Goal: Task Accomplishment & Management: Use online tool/utility

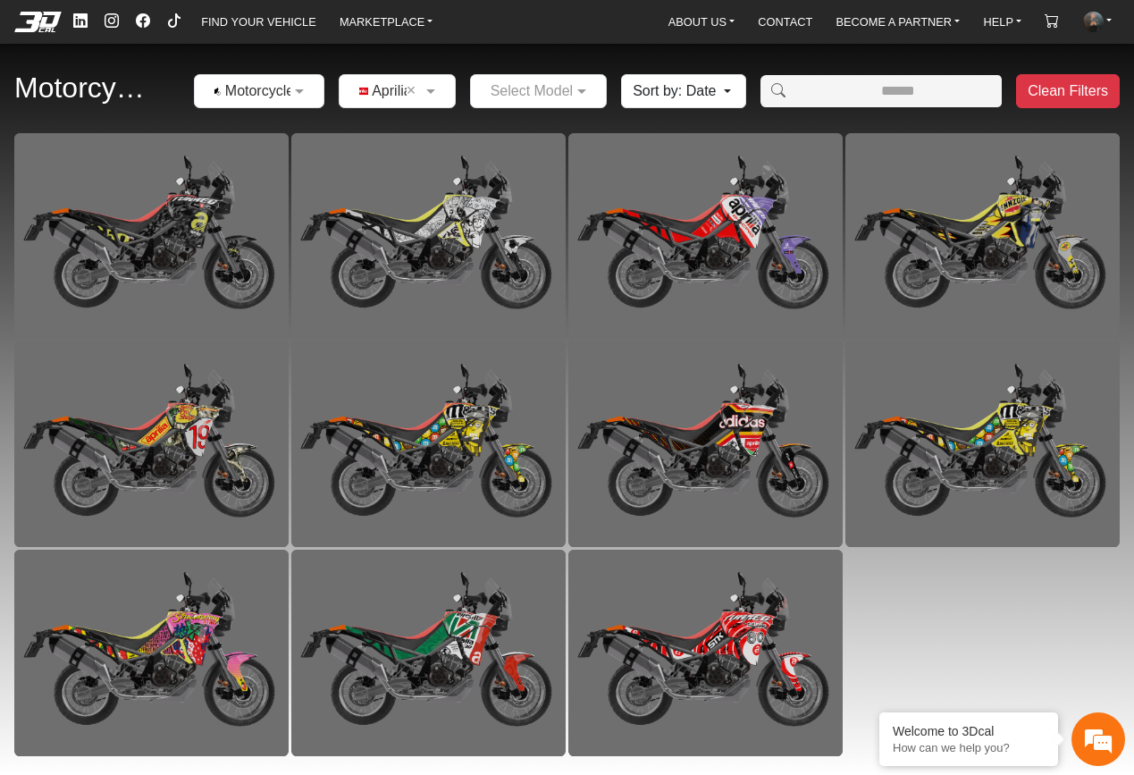
click at [41, 26] on em at bounding box center [37, 22] width 71 height 20
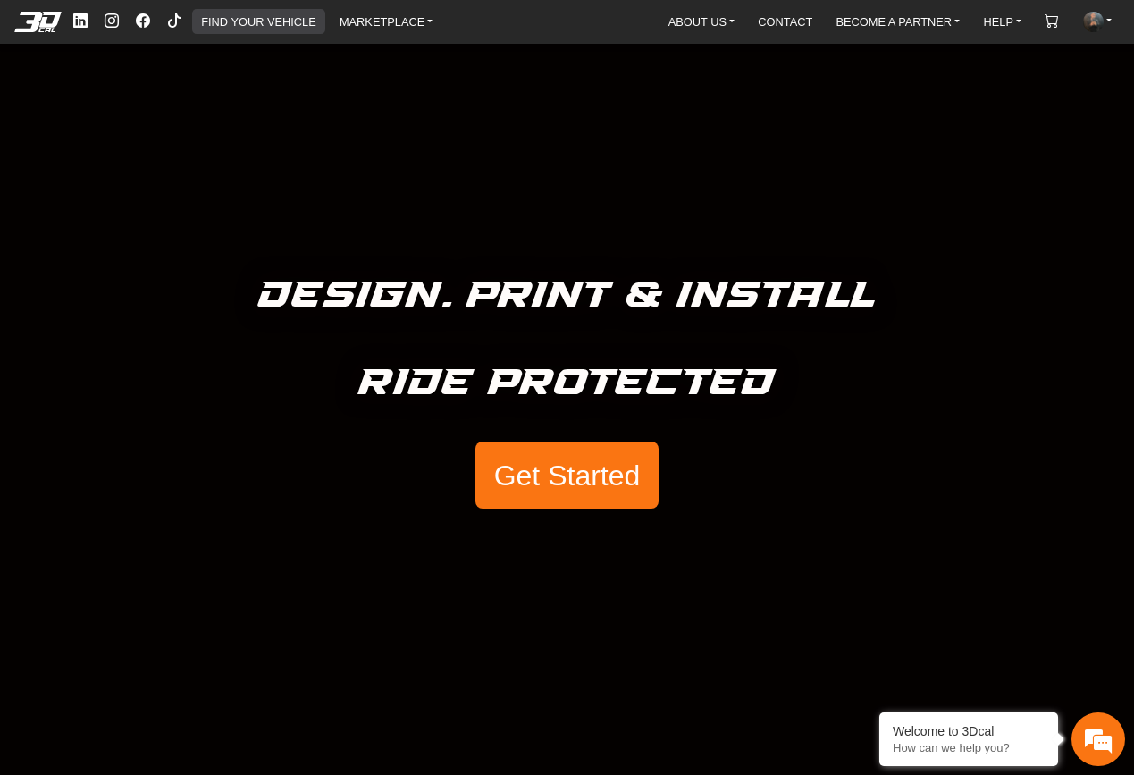
click at [272, 29] on link "FIND YOUR VEHICLE" at bounding box center [258, 21] width 129 height 25
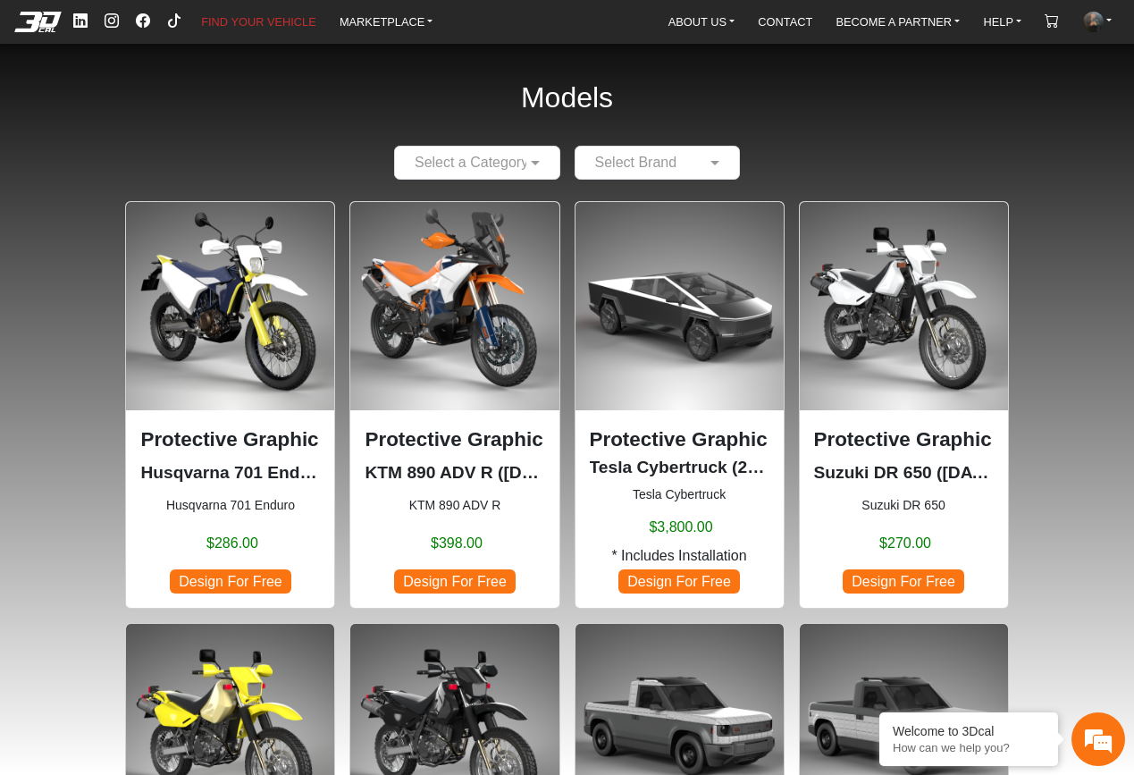
click at [371, 7] on ul "FIND YOUR VEHICLE MARKETPLACE" at bounding box center [255, 21] width 380 height 29
click at [378, 12] on link "MARKETPLACE" at bounding box center [386, 21] width 108 height 25
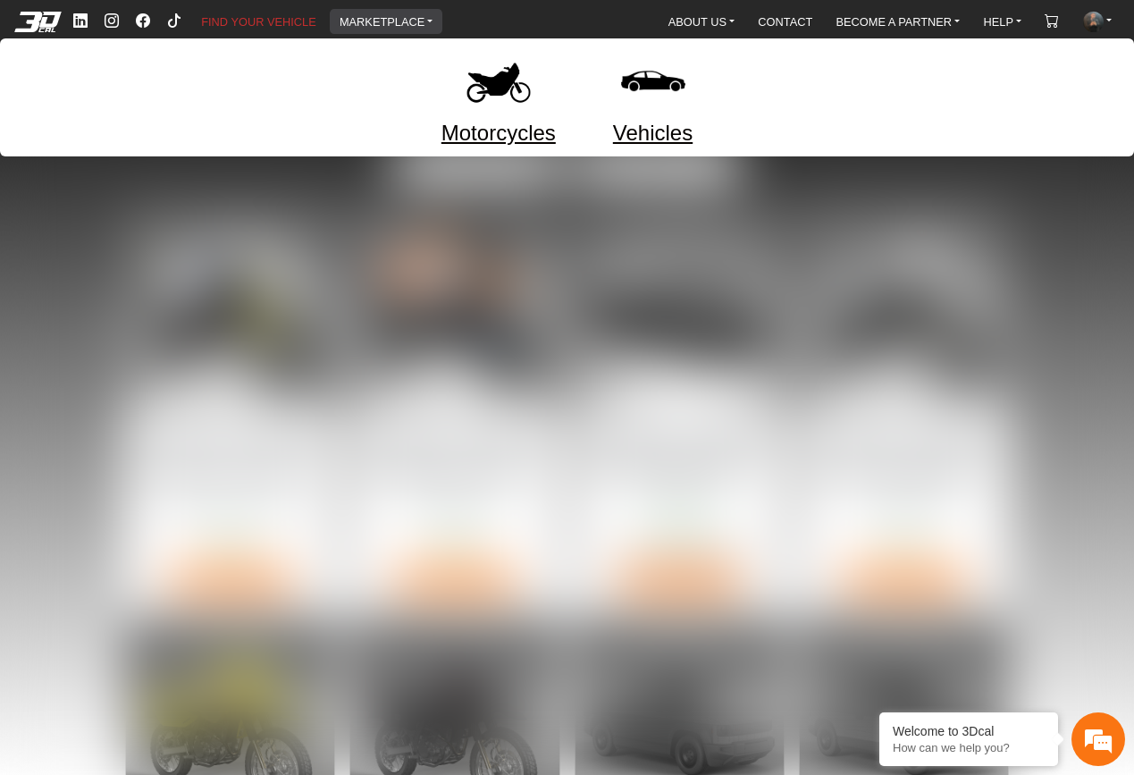
click at [495, 88] on img at bounding box center [498, 81] width 75 height 75
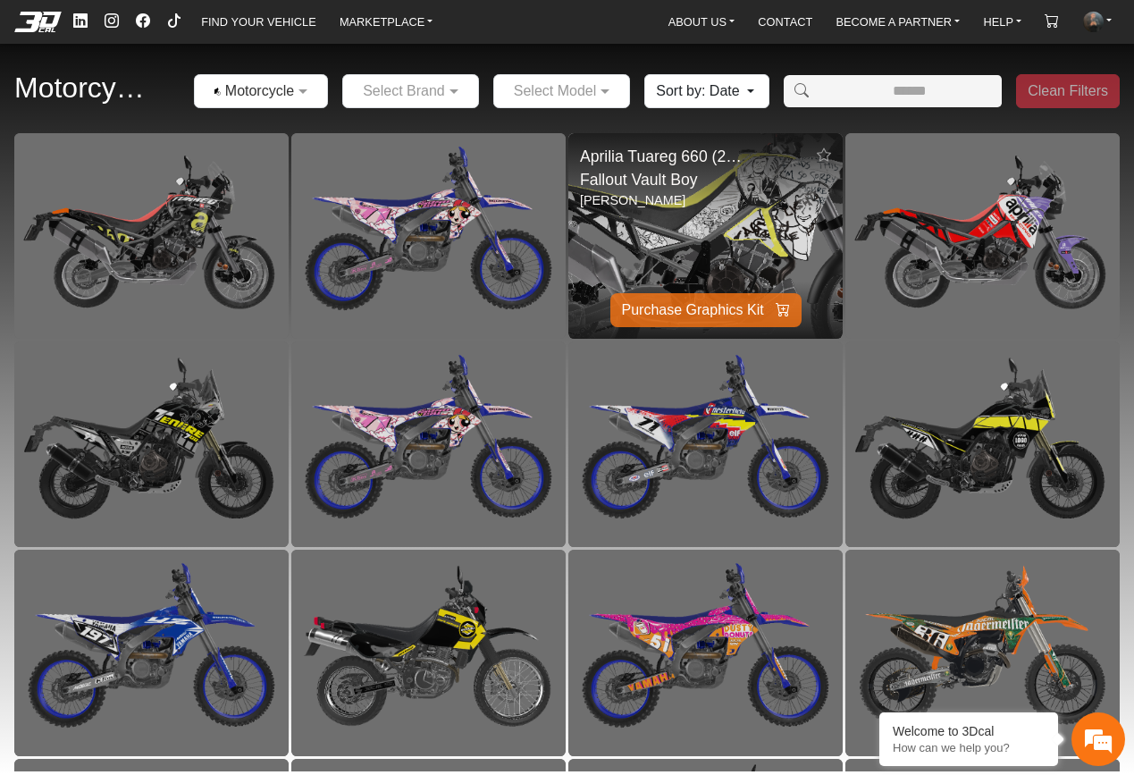
click at [699, 241] on img at bounding box center [705, 235] width 549 height 411
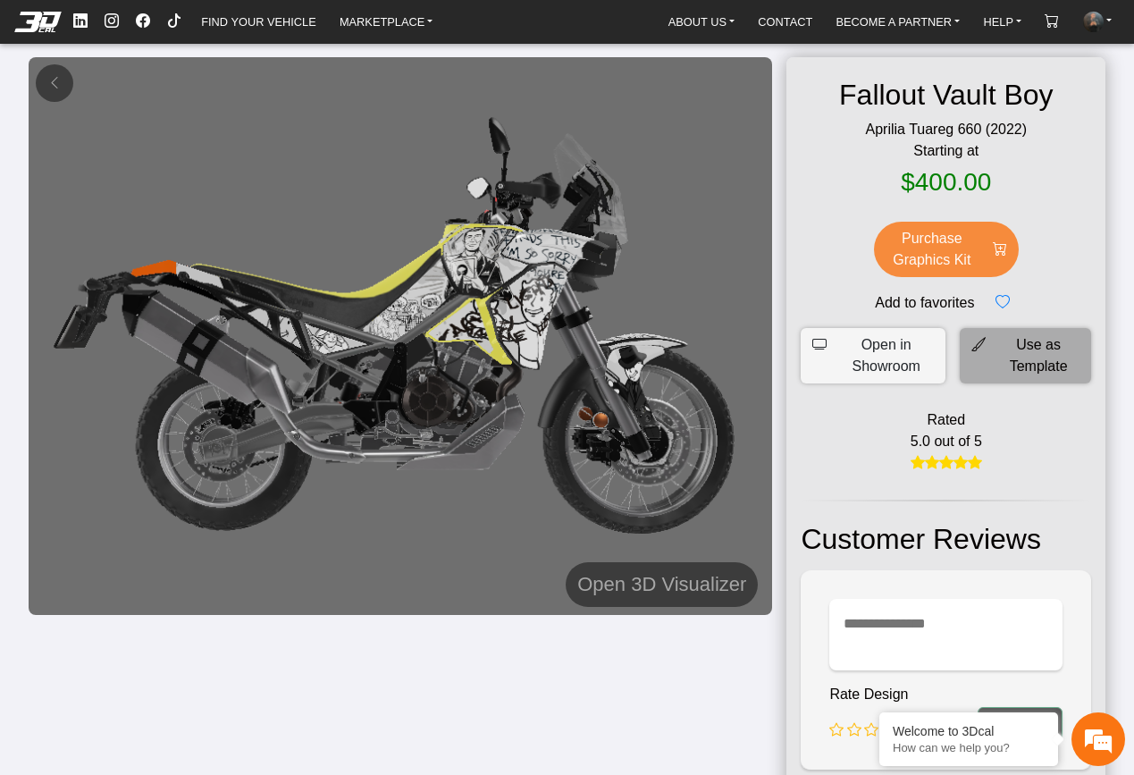
click at [1015, 325] on div "Fallout Vault Boy Aprilia Tuareg 660 (2022) Starting at $400.00 Purchase Graphi…" at bounding box center [945, 474] width 319 height 834
click at [1021, 343] on span "Use as Template" at bounding box center [1038, 355] width 82 height 43
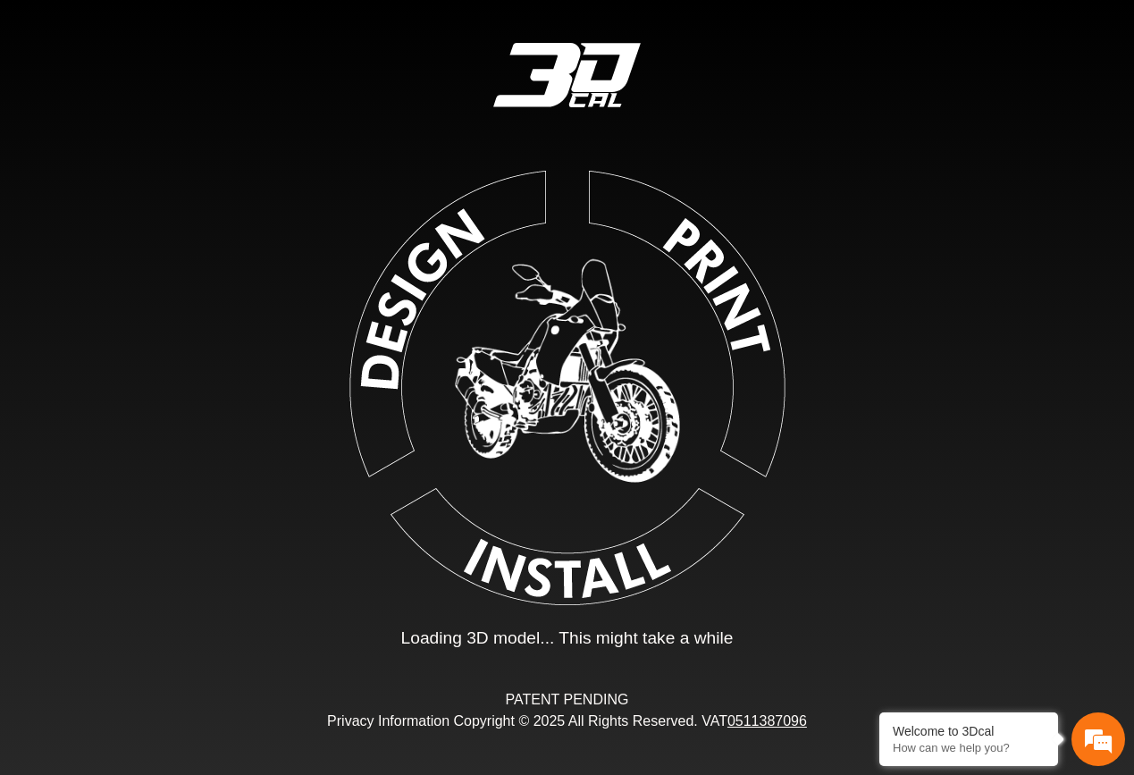
type input "*"
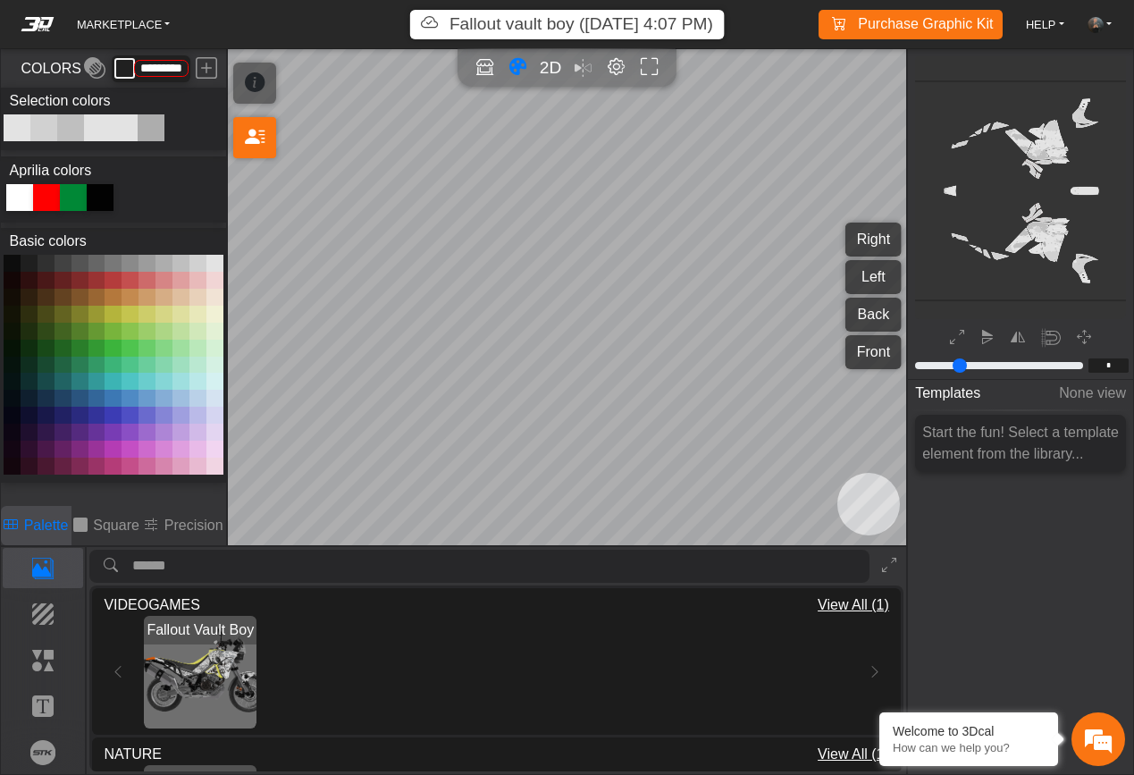
type input "*********"
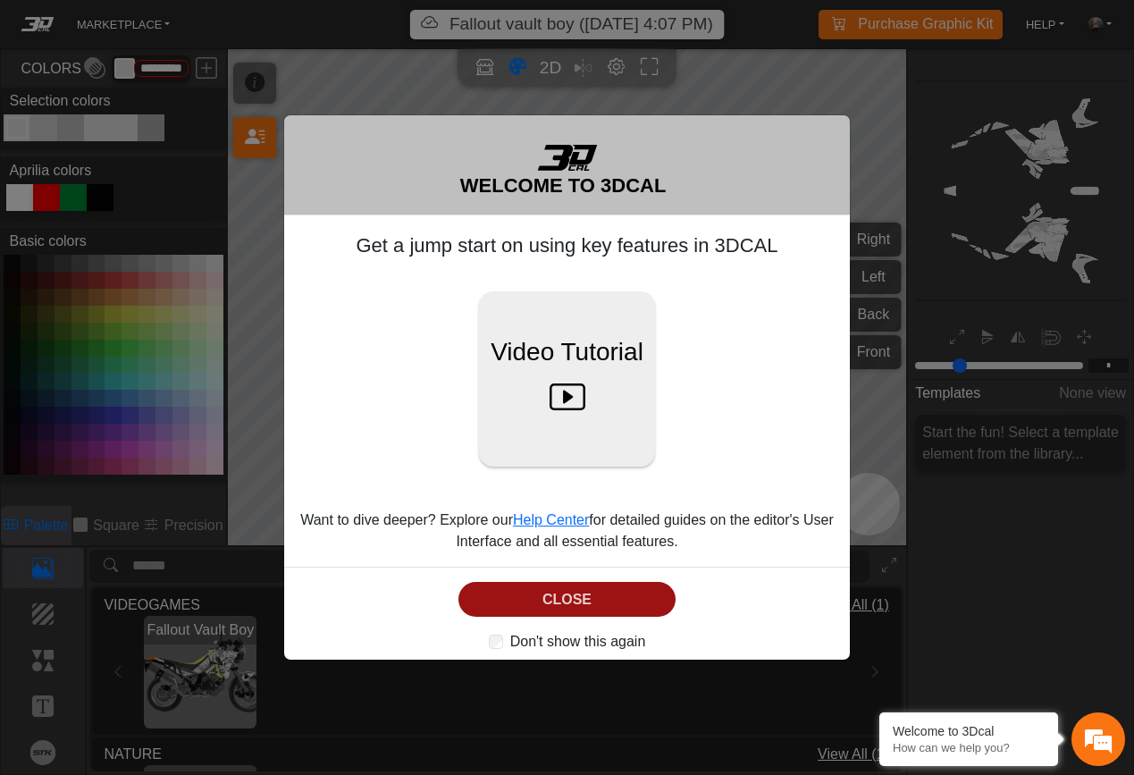
click at [631, 605] on button "CLOSE" at bounding box center [566, 599] width 217 height 35
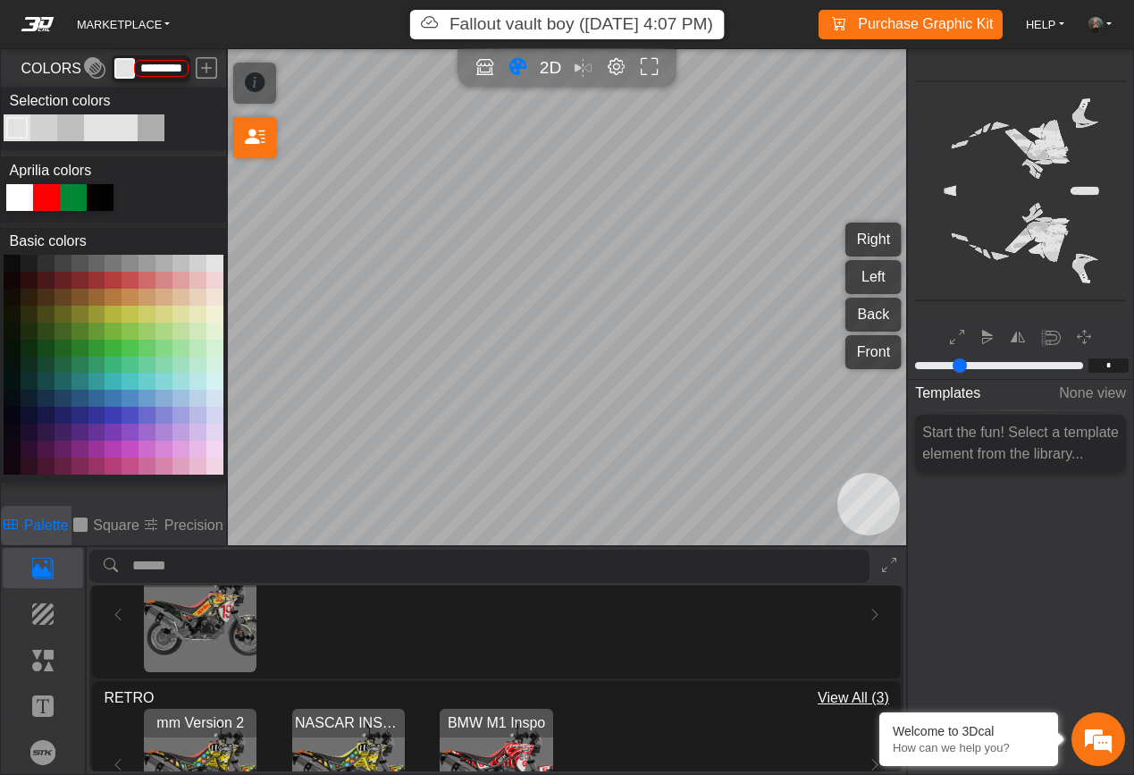
scroll to position [234, 0]
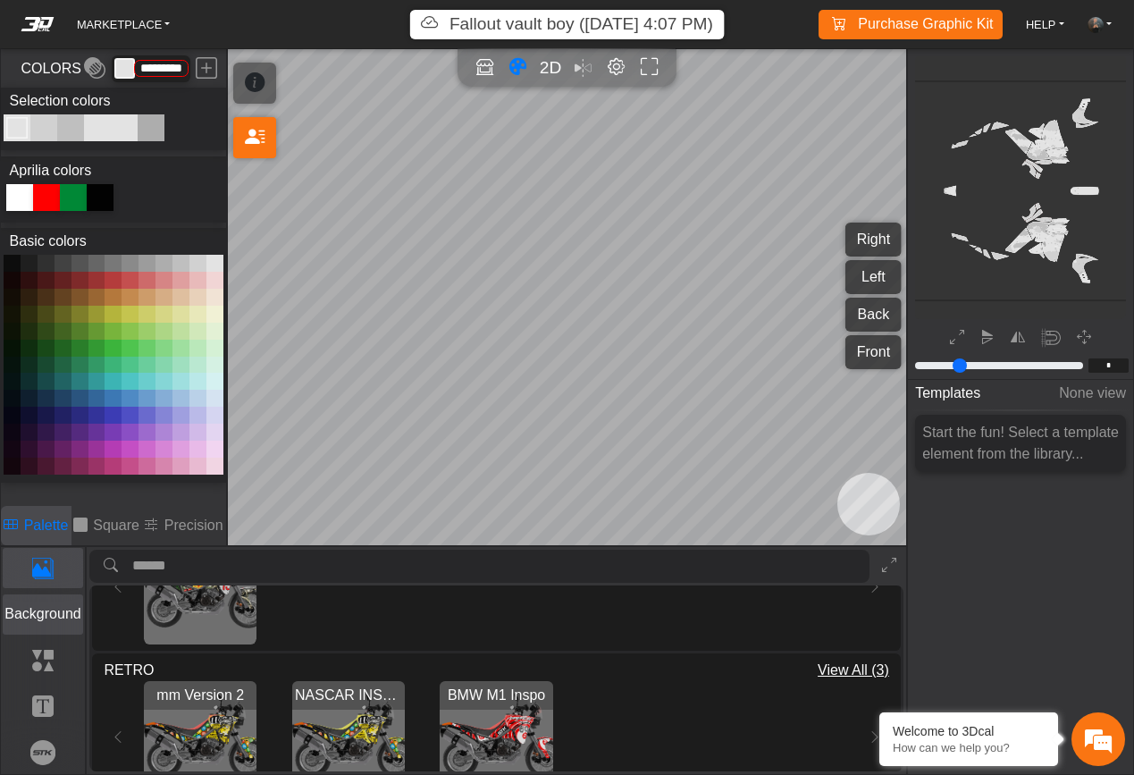
click at [48, 607] on p "Background" at bounding box center [44, 613] width 80 height 21
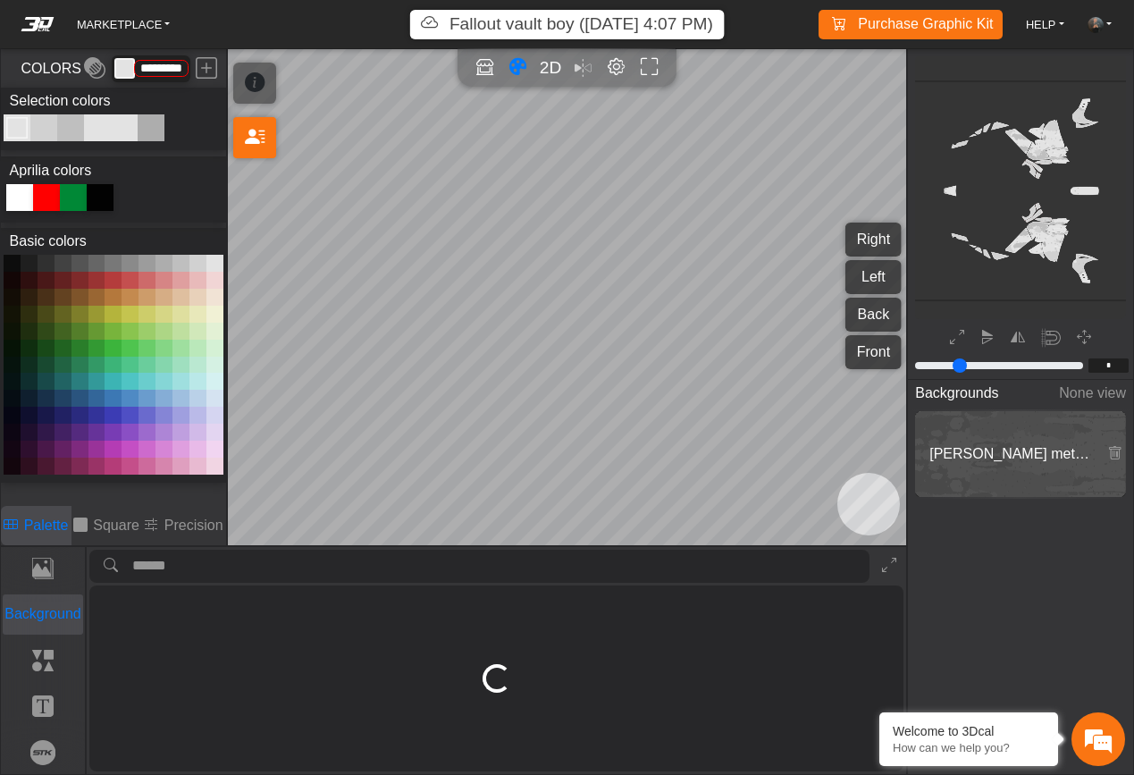
scroll to position [0, 0]
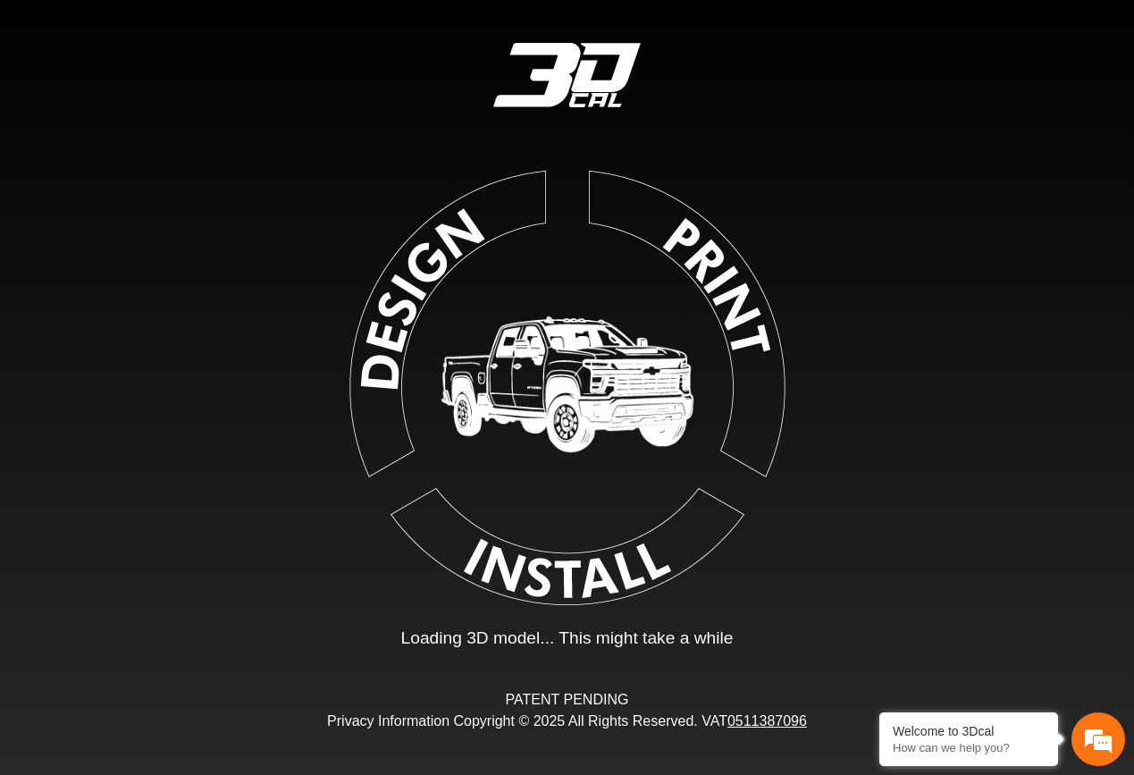
type input "*"
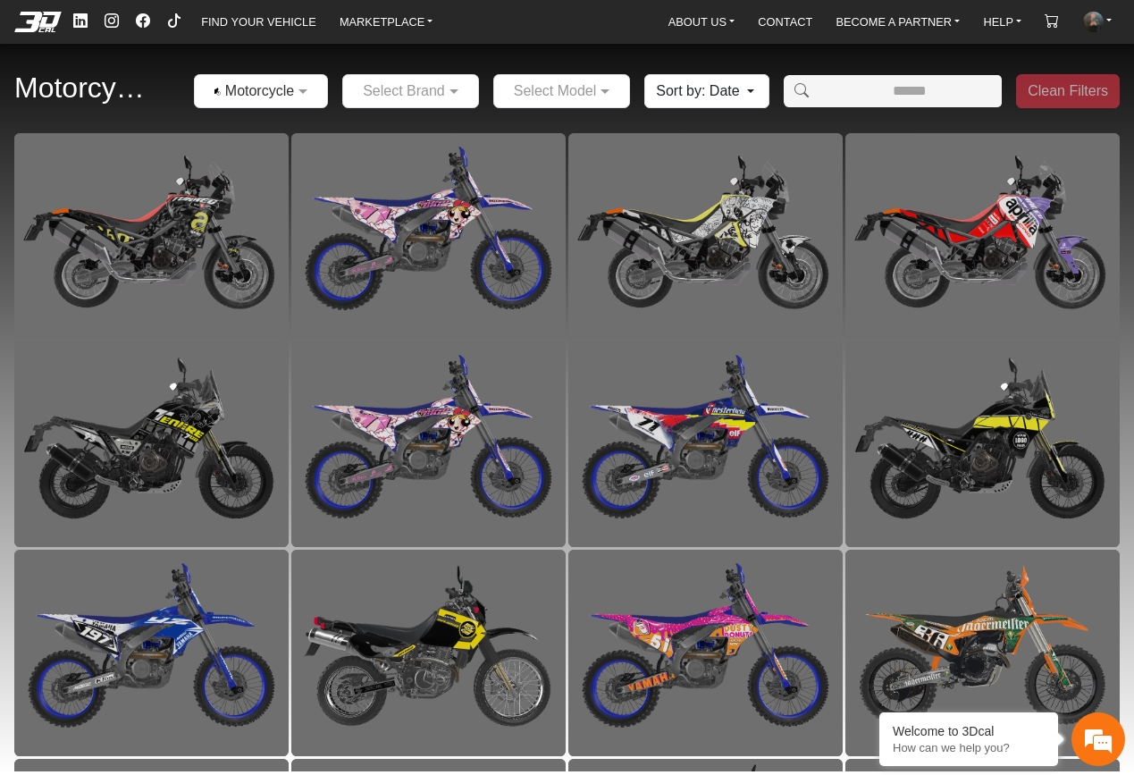
click at [281, 85] on input "text" at bounding box center [243, 90] width 79 height 21
click at [280, 146] on span "Vehicles" at bounding box center [261, 151] width 114 height 14
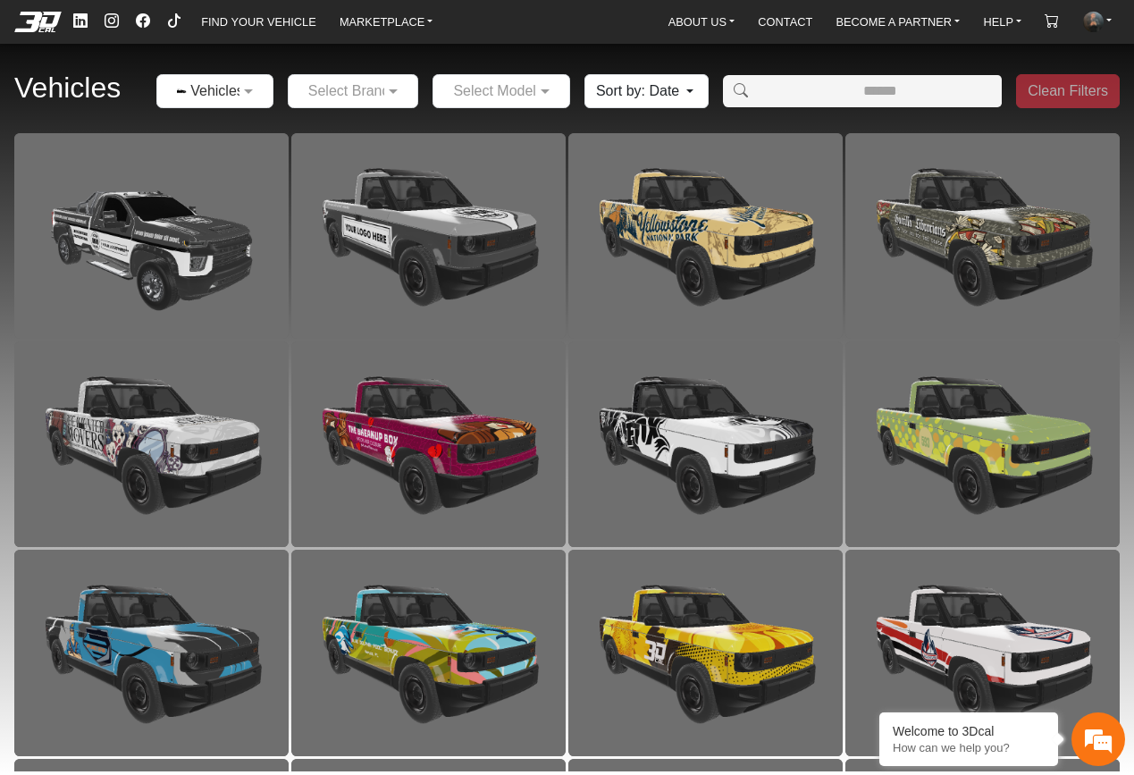
click at [317, 92] on input "text" at bounding box center [335, 90] width 76 height 21
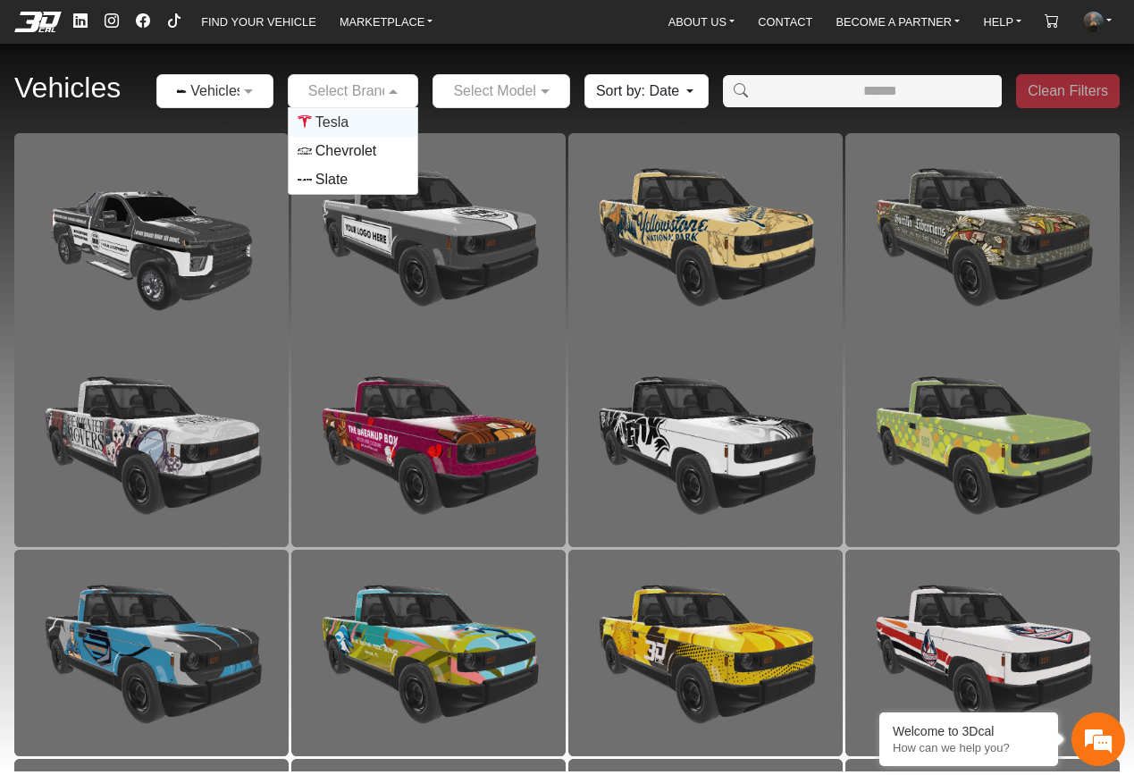
click at [323, 126] on span "Tesla" at bounding box center [331, 122] width 33 height 21
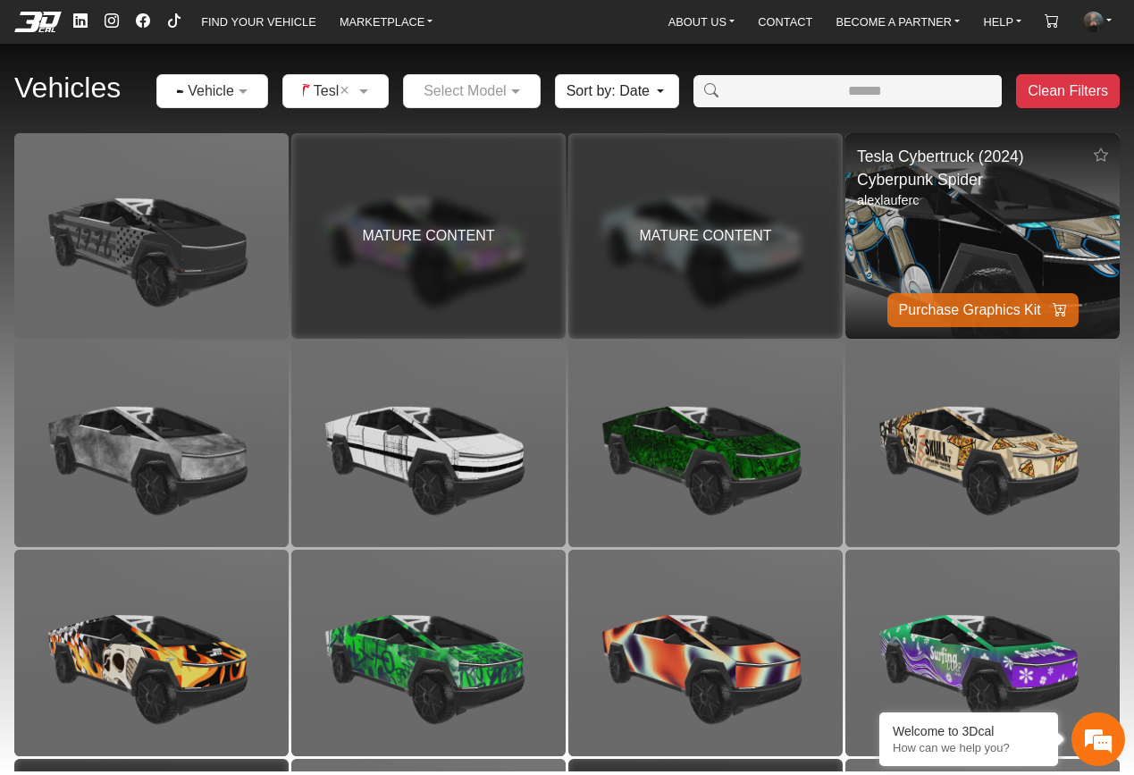
click at [972, 237] on img at bounding box center [982, 235] width 549 height 411
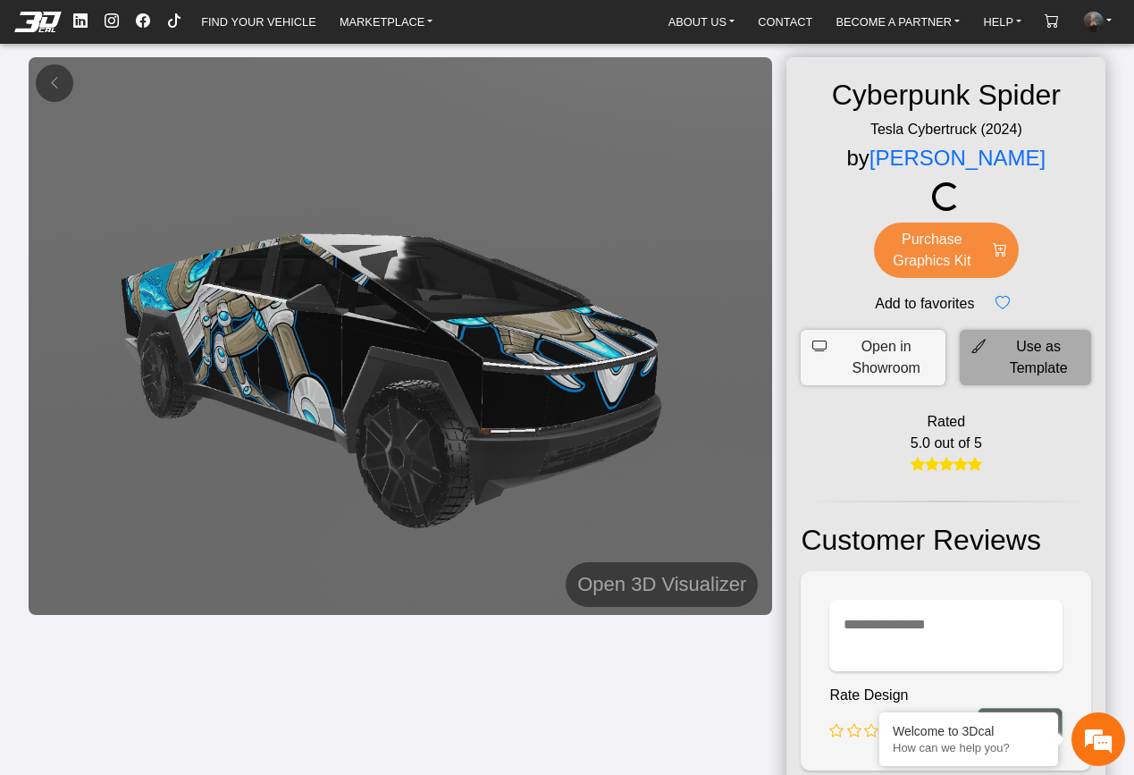
click at [1018, 351] on span "Use as Template" at bounding box center [1038, 357] width 82 height 43
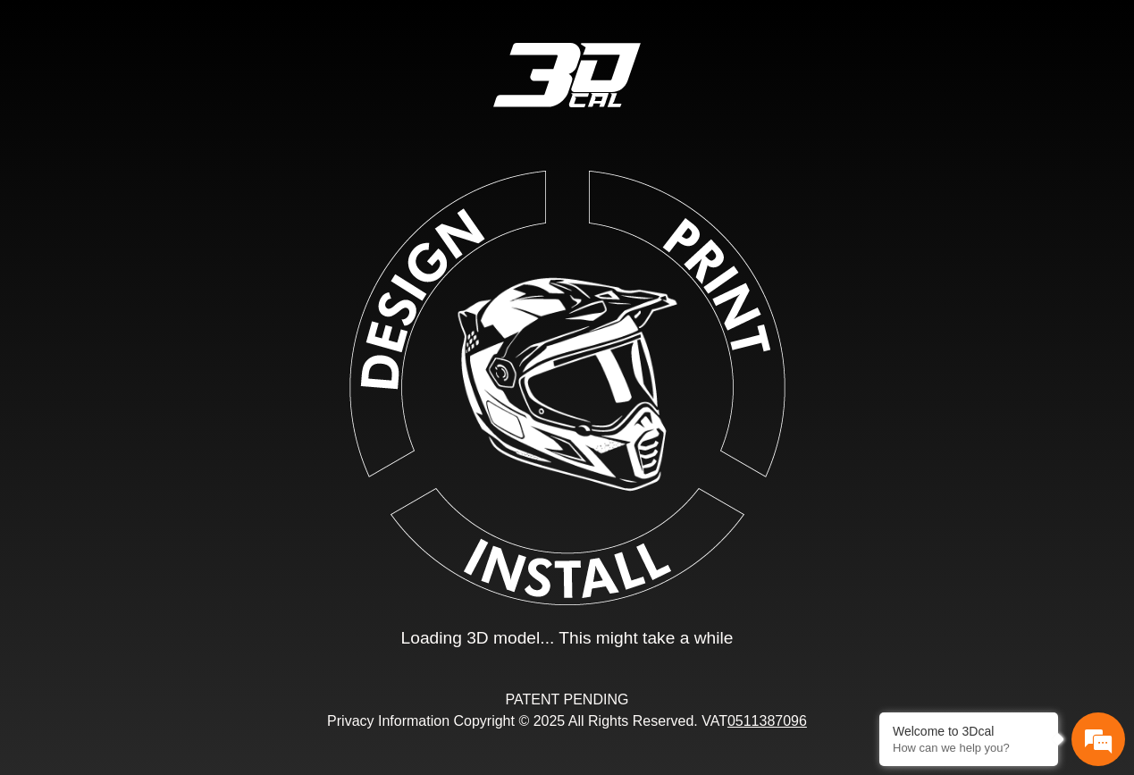
type input "*"
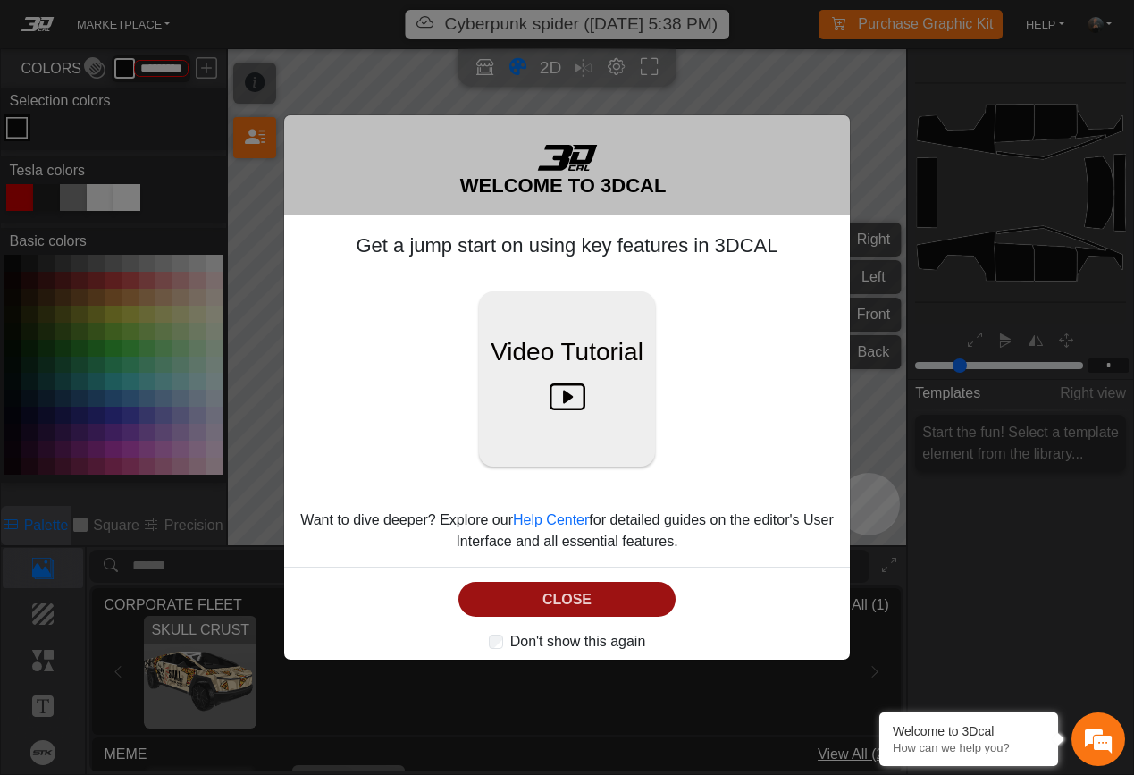
click at [595, 602] on button "CLOSE" at bounding box center [566, 599] width 217 height 35
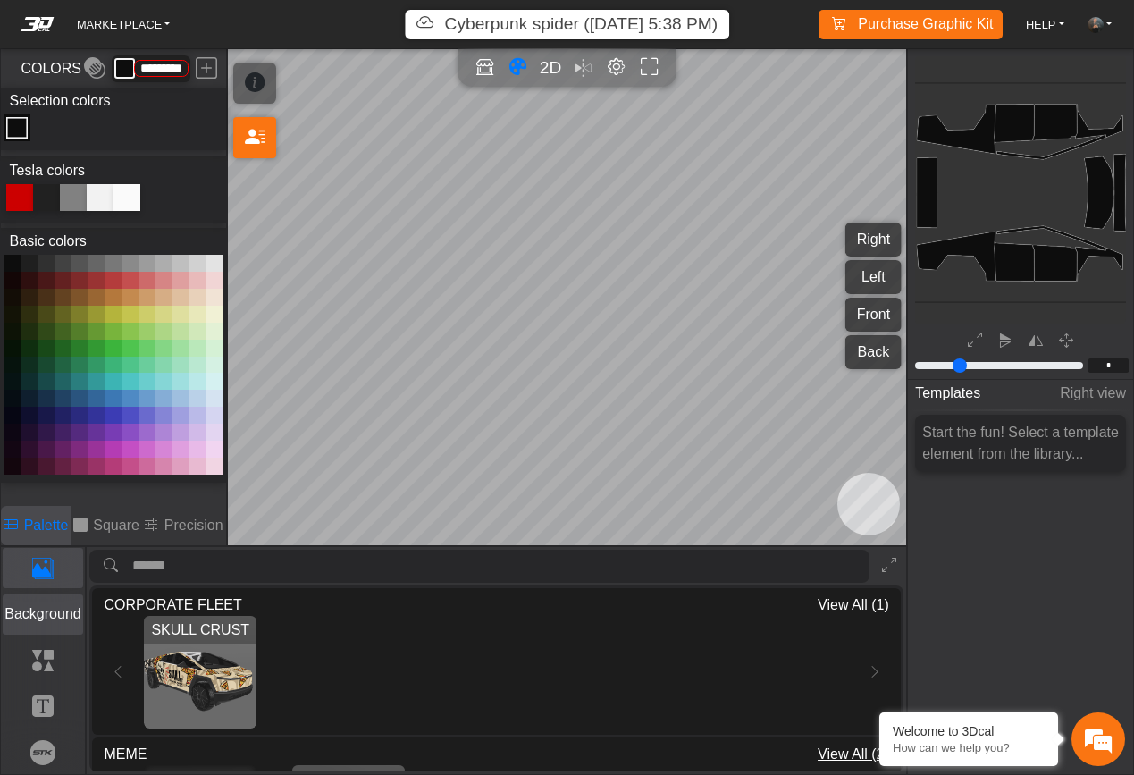
click at [57, 612] on p "Background" at bounding box center [44, 613] width 80 height 21
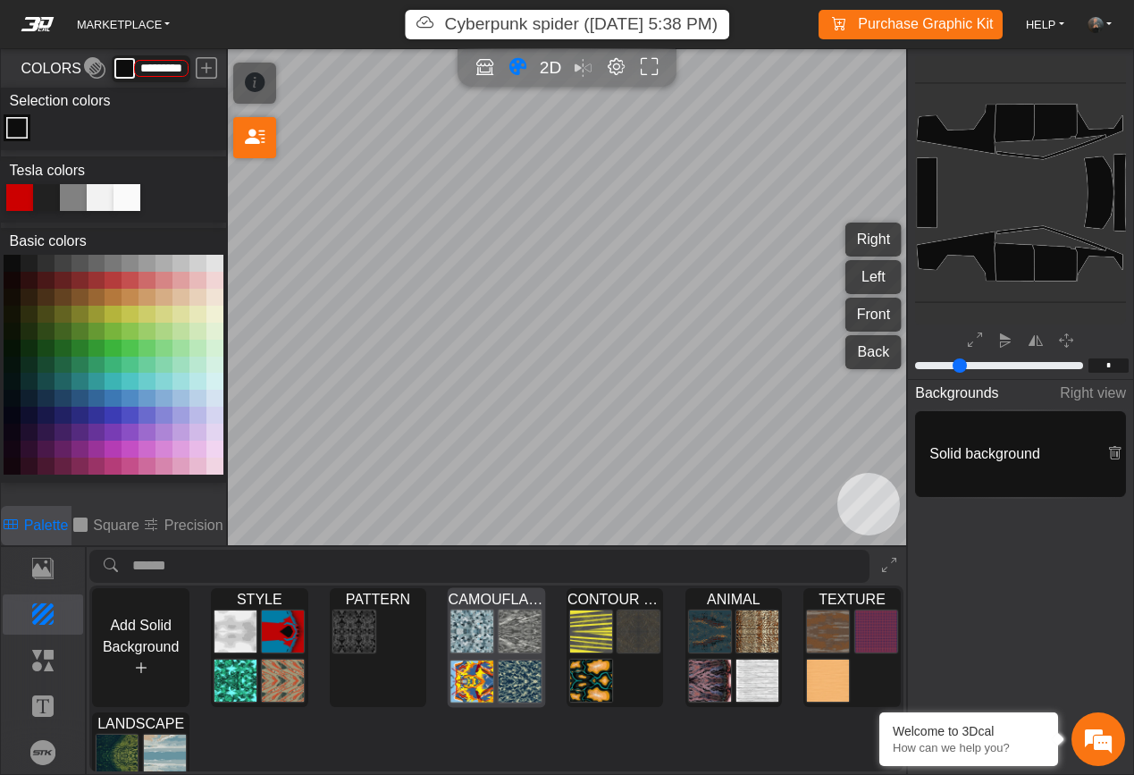
click at [511, 659] on img at bounding box center [520, 681] width 42 height 44
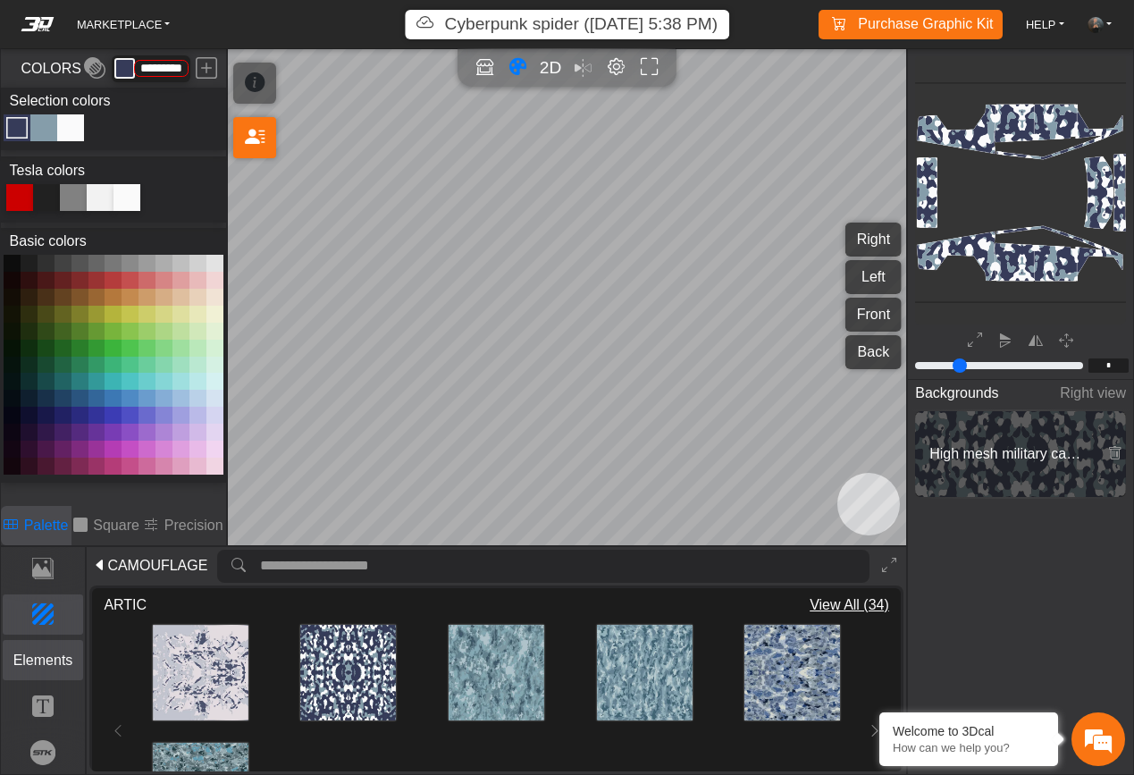
click at [43, 669] on p "Elements" at bounding box center [44, 659] width 80 height 21
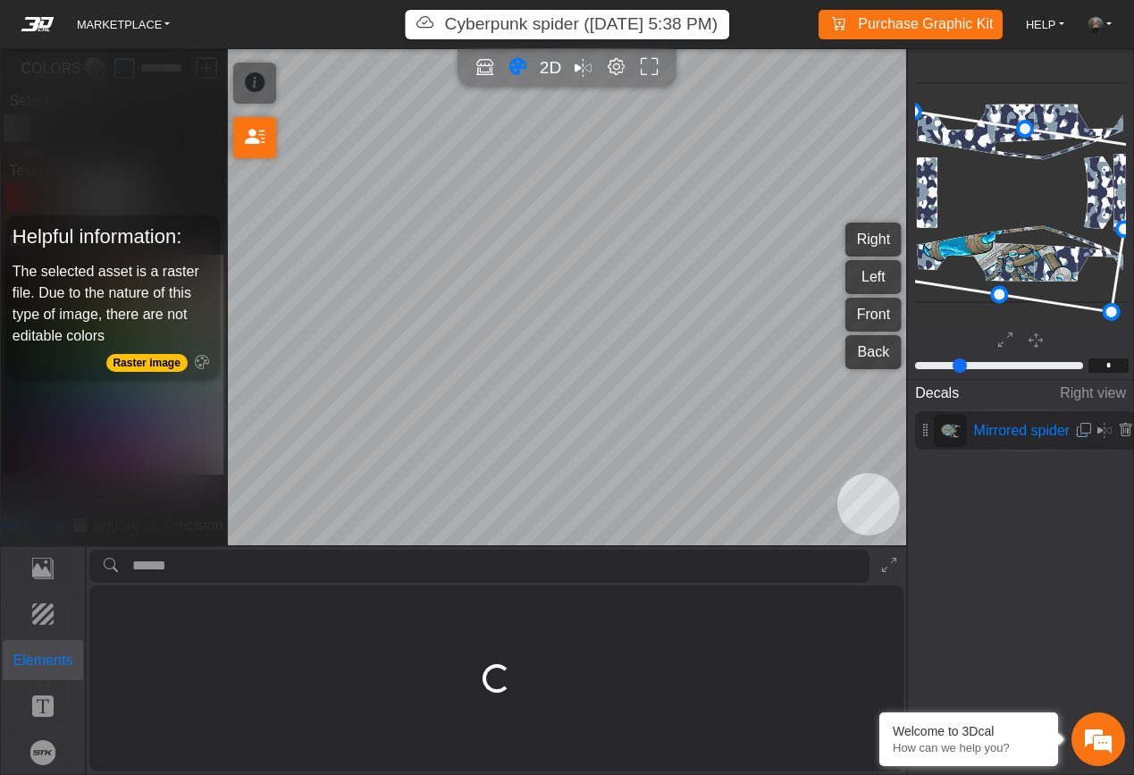
type input "****"
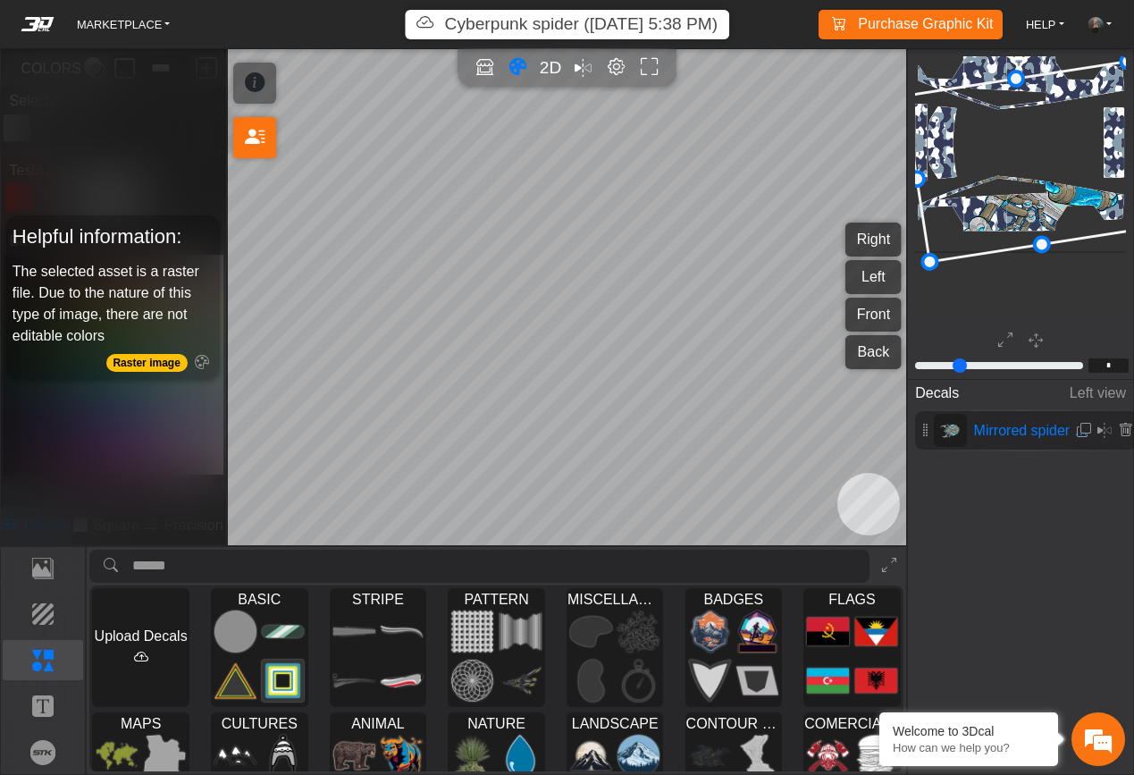
scroll to position [219, 238]
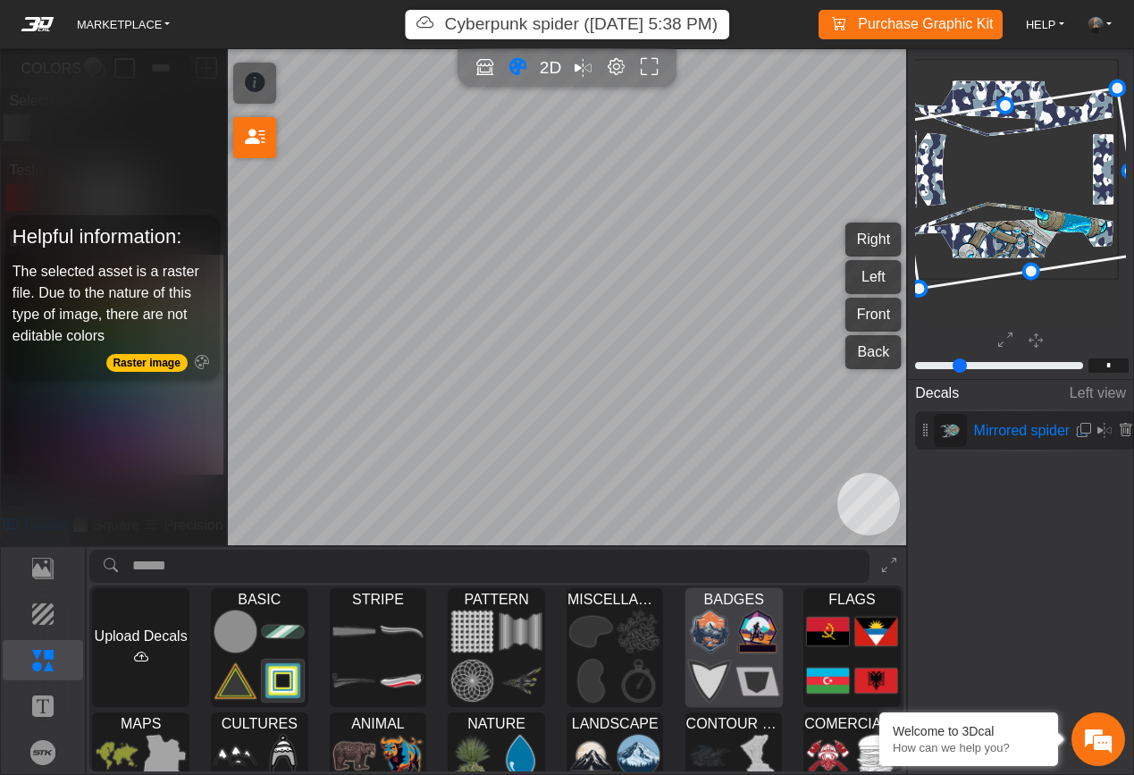
click at [745, 657] on div at bounding box center [733, 656] width 96 height 99
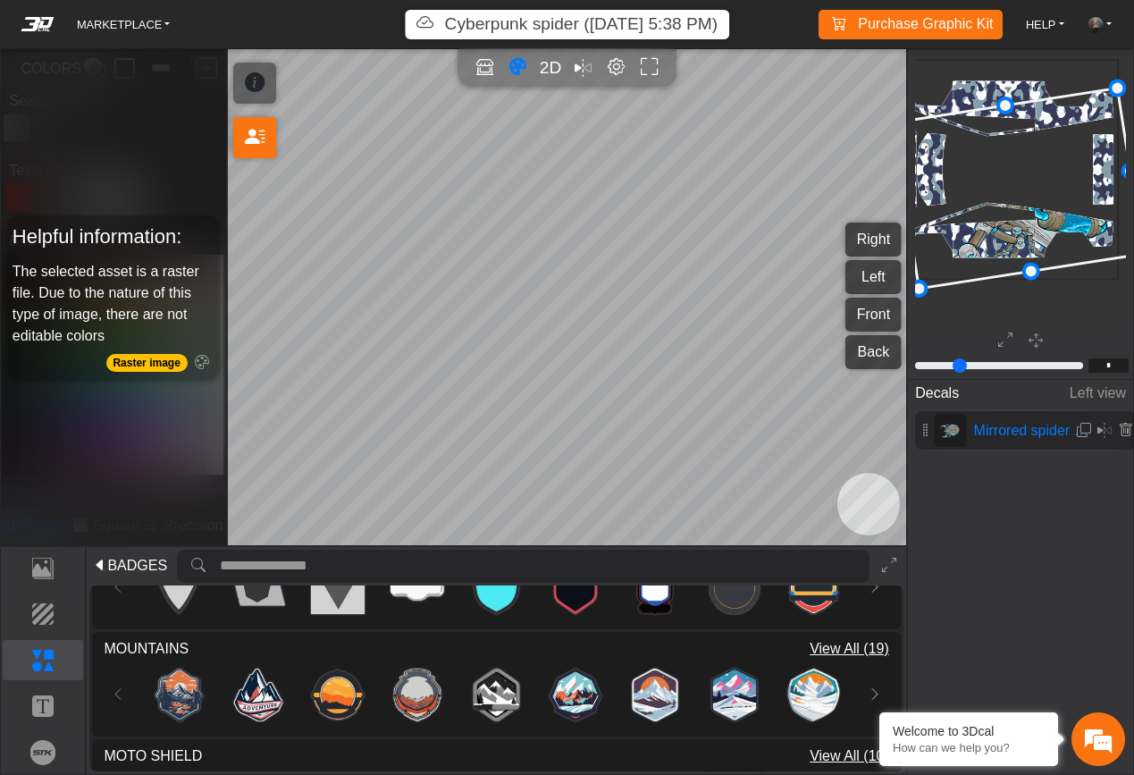
scroll to position [140, 0]
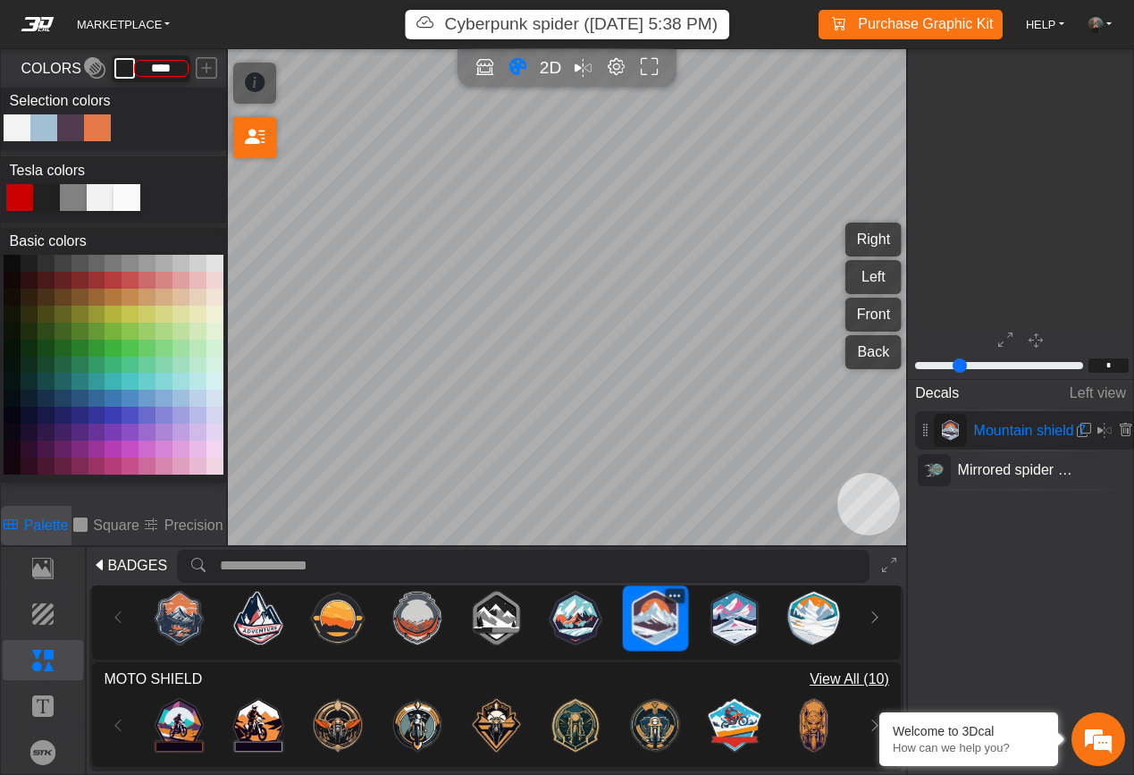
type input "**"
type input "*********"
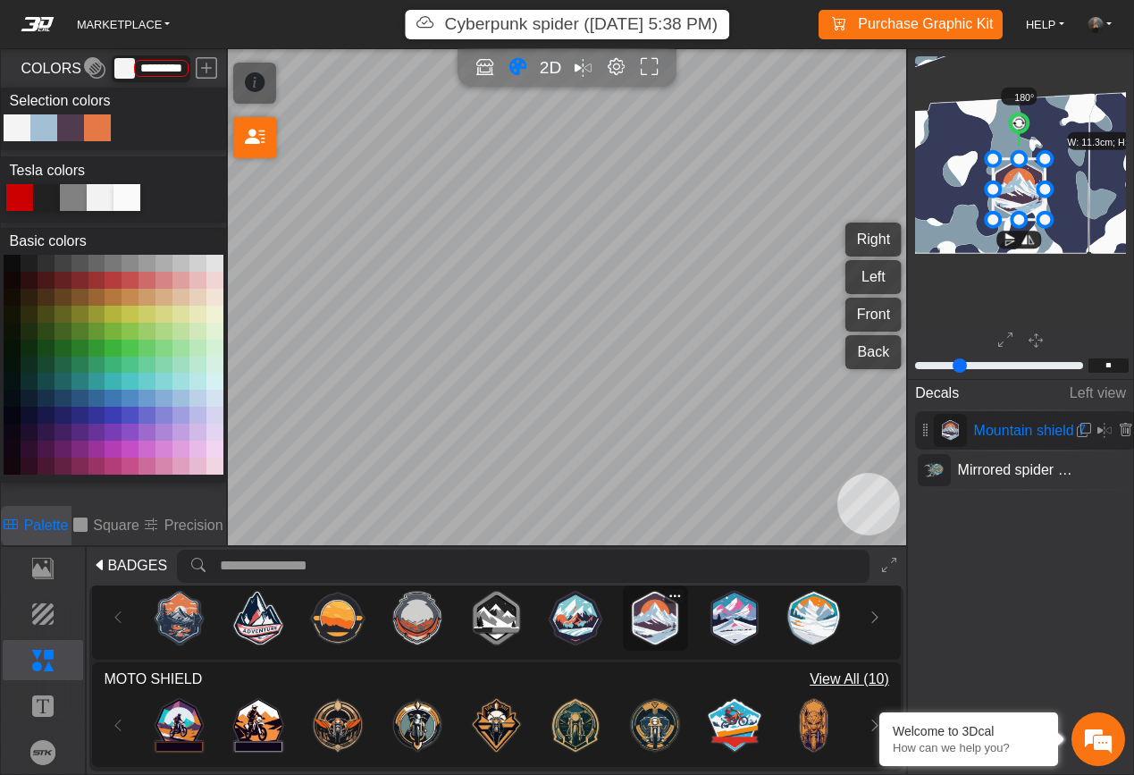
scroll to position [1644, 1222]
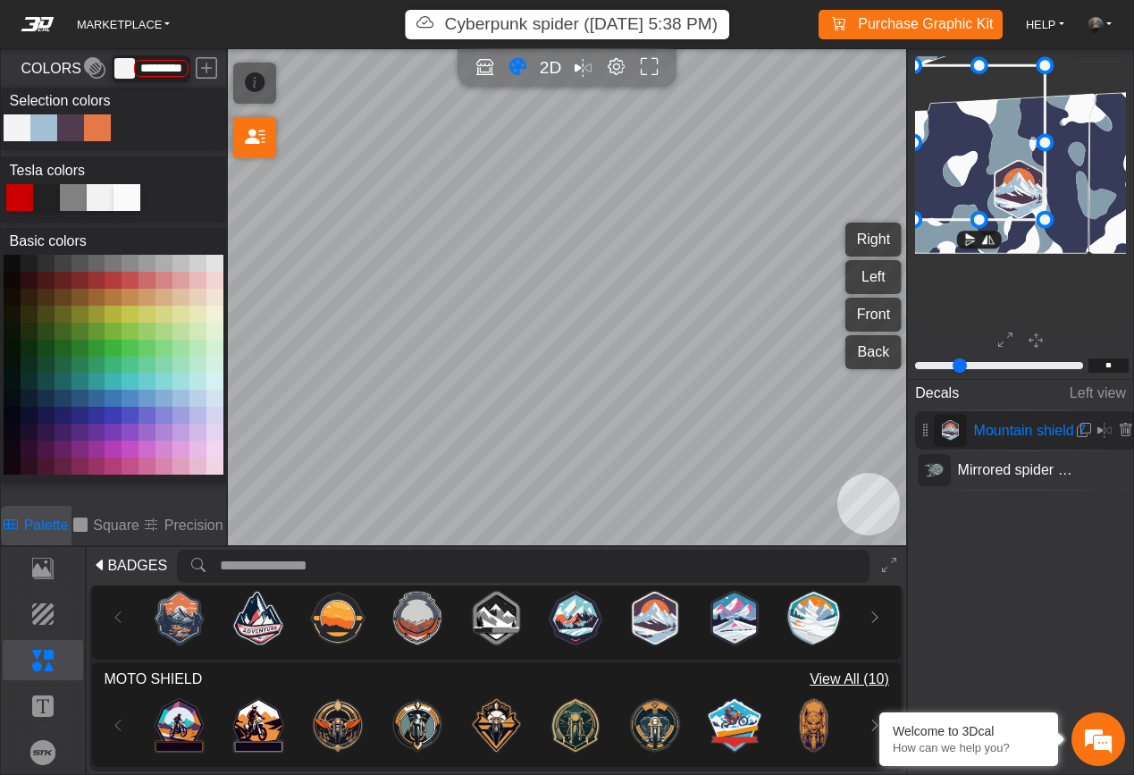
drag, startPoint x: 996, startPoint y: 159, endPoint x: 924, endPoint y: 120, distance: 82.3
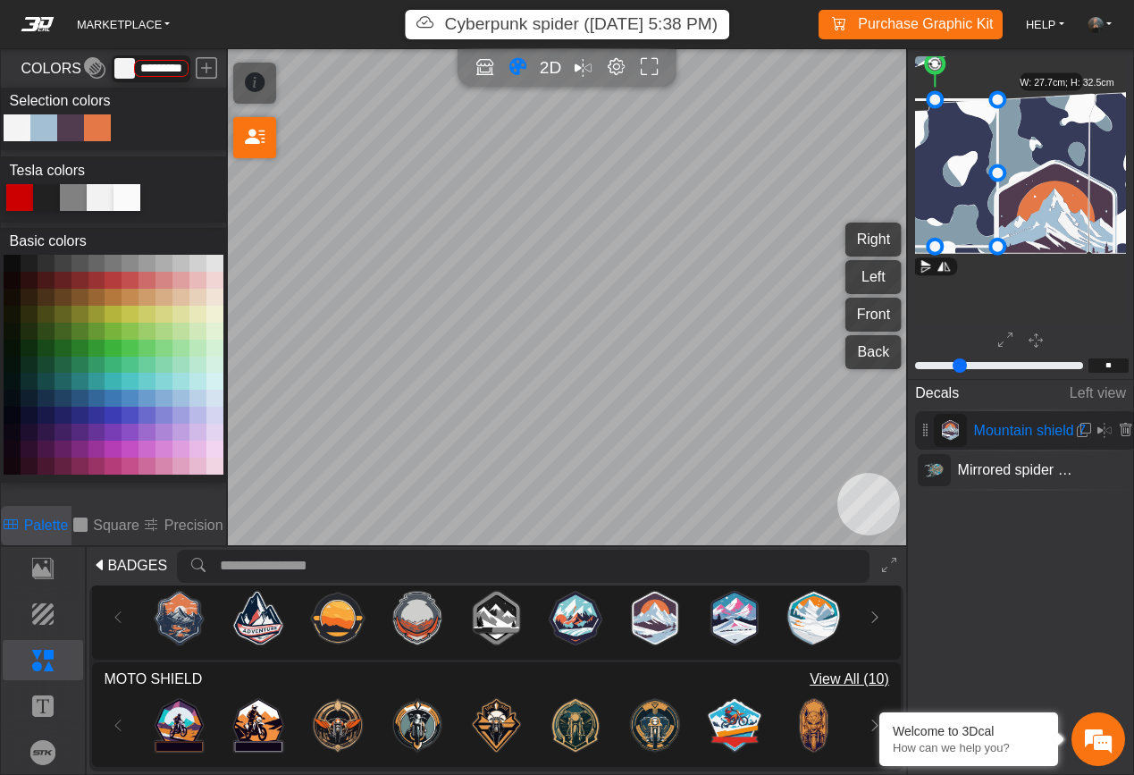
drag, startPoint x: 986, startPoint y: 170, endPoint x: 956, endPoint y: 201, distance: 43.6
click at [954, 200] on icon at bounding box center [935, 172] width 125 height 147
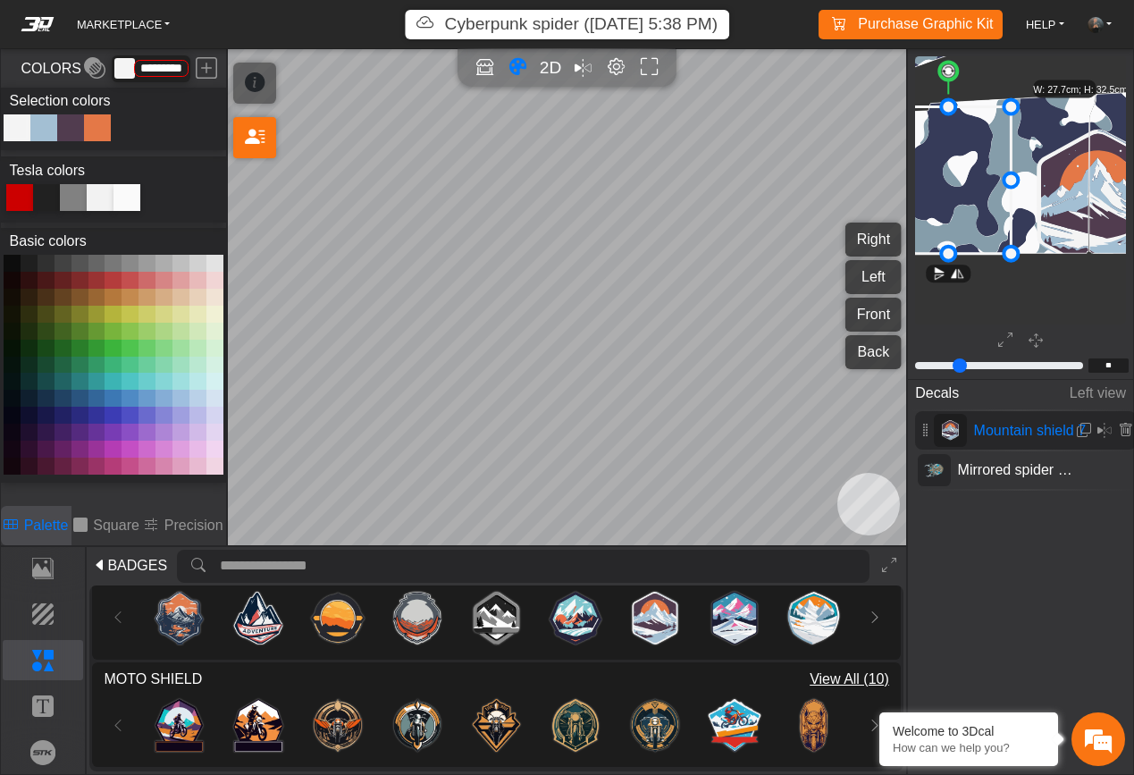
drag, startPoint x: 966, startPoint y: 195, endPoint x: 999, endPoint y: 195, distance: 33.1
click at [999, 197] on icon at bounding box center [948, 179] width 125 height 147
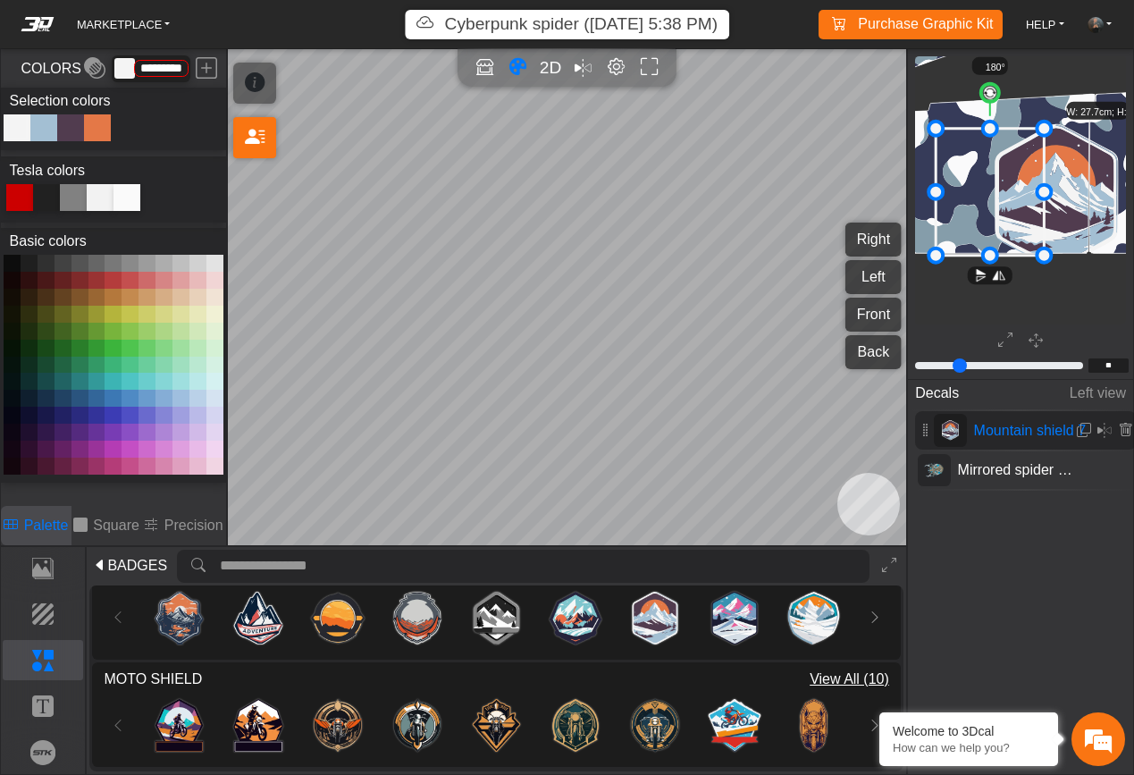
drag, startPoint x: 920, startPoint y: 106, endPoint x: 957, endPoint y: 124, distance: 40.8
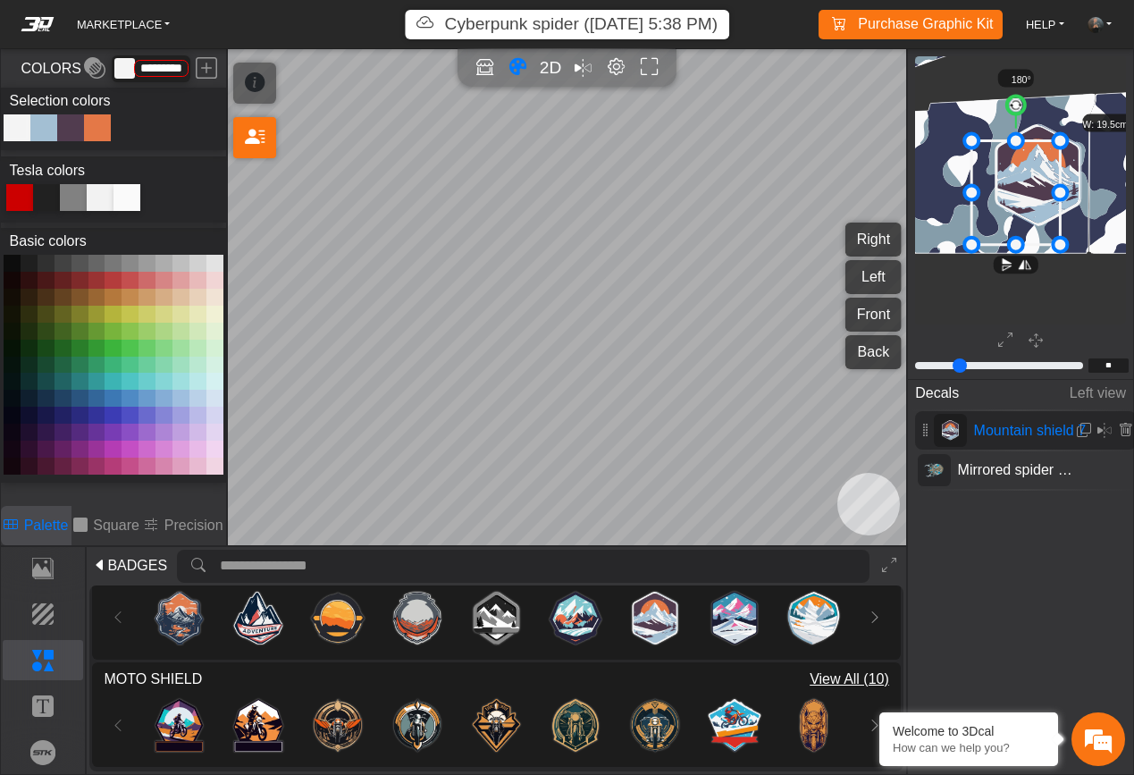
drag, startPoint x: 992, startPoint y: 183, endPoint x: 997, endPoint y: 166, distance: 17.8
click at [1001, 169] on icon at bounding box center [1016, 192] width 88 height 104
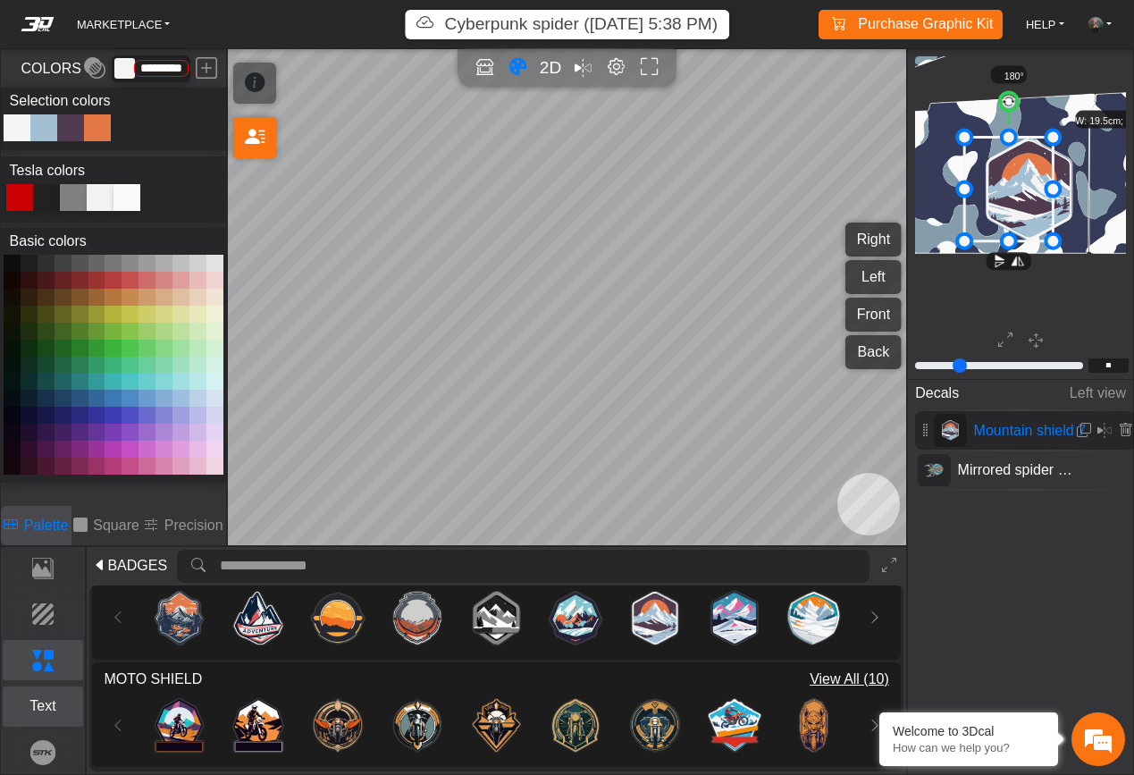
click at [62, 708] on p "Text" at bounding box center [44, 705] width 80 height 21
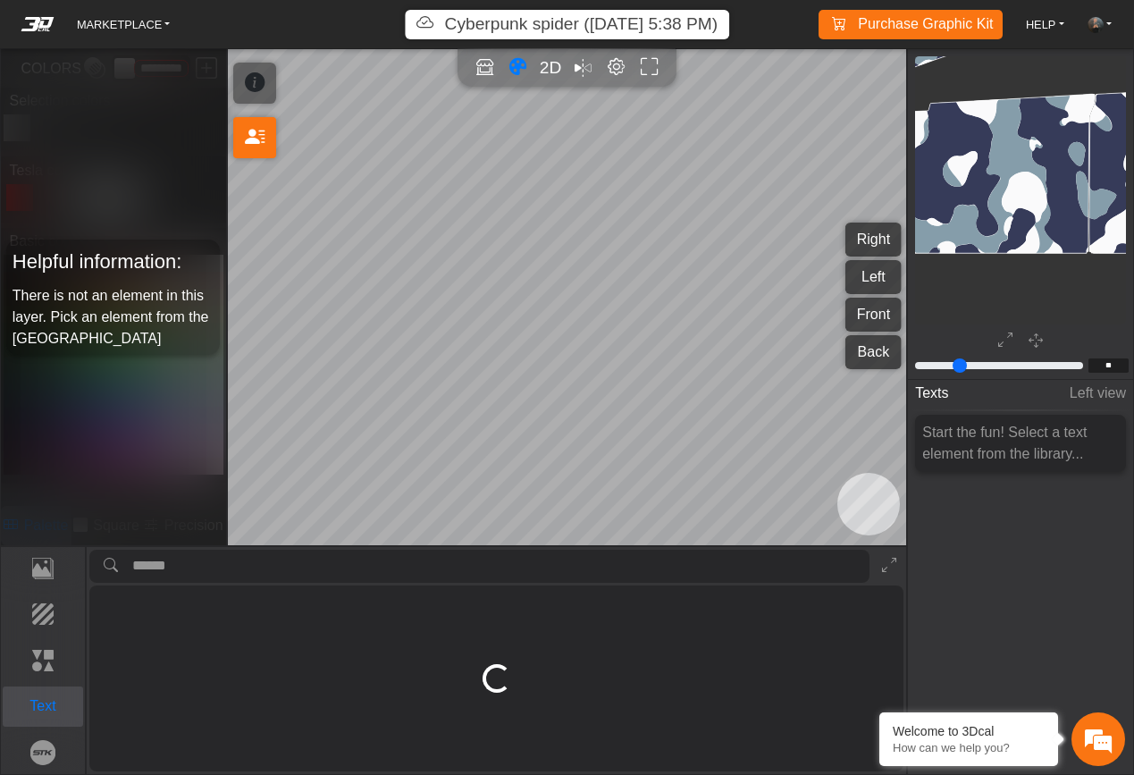
scroll to position [0, 0]
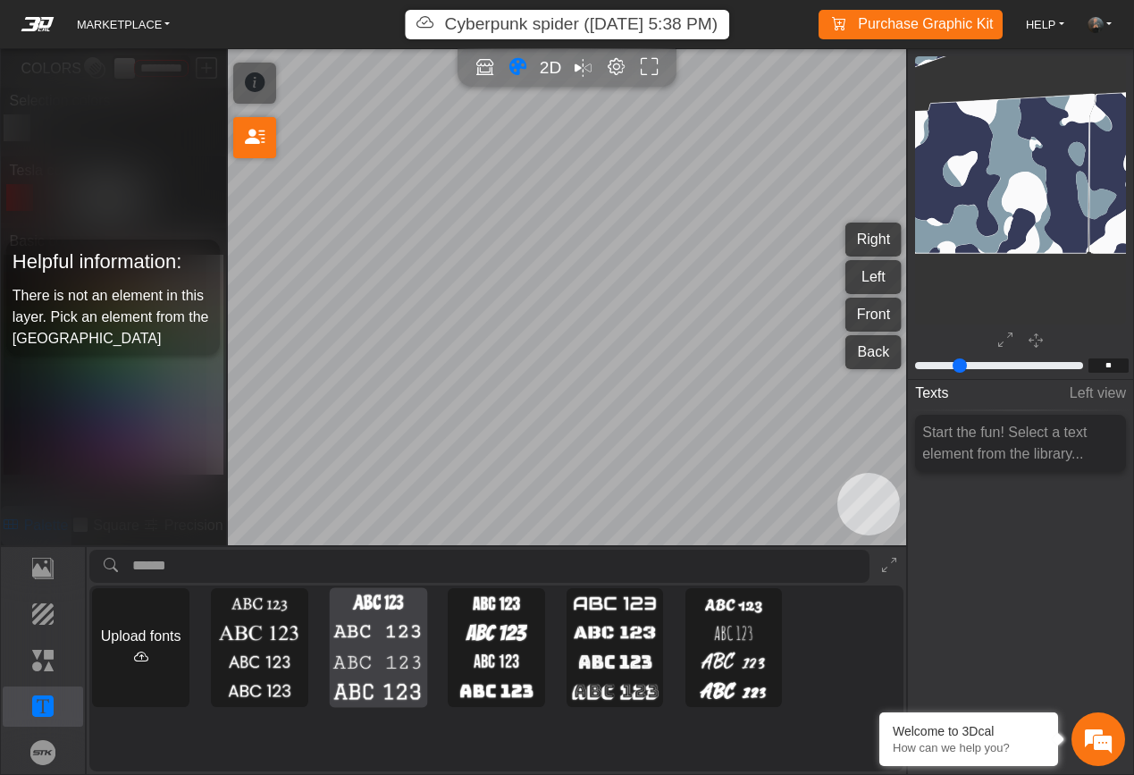
click at [344, 639] on img at bounding box center [377, 632] width 90 height 24
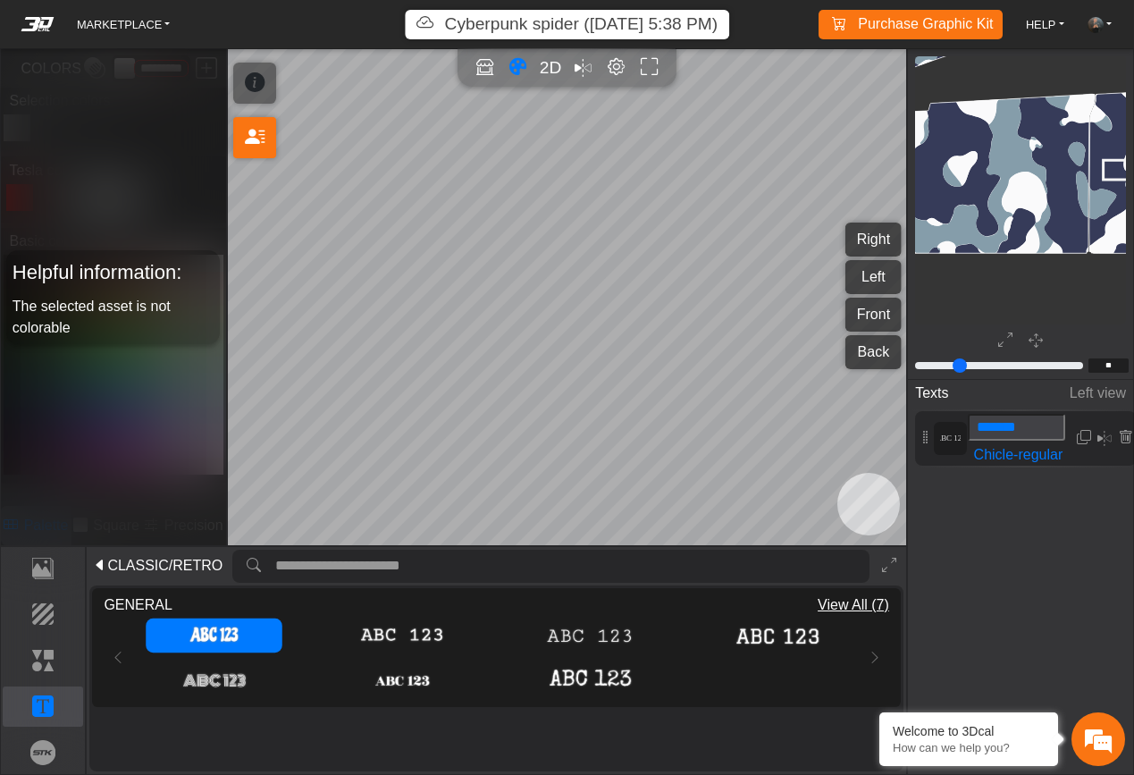
type input "**"
type input "*******"
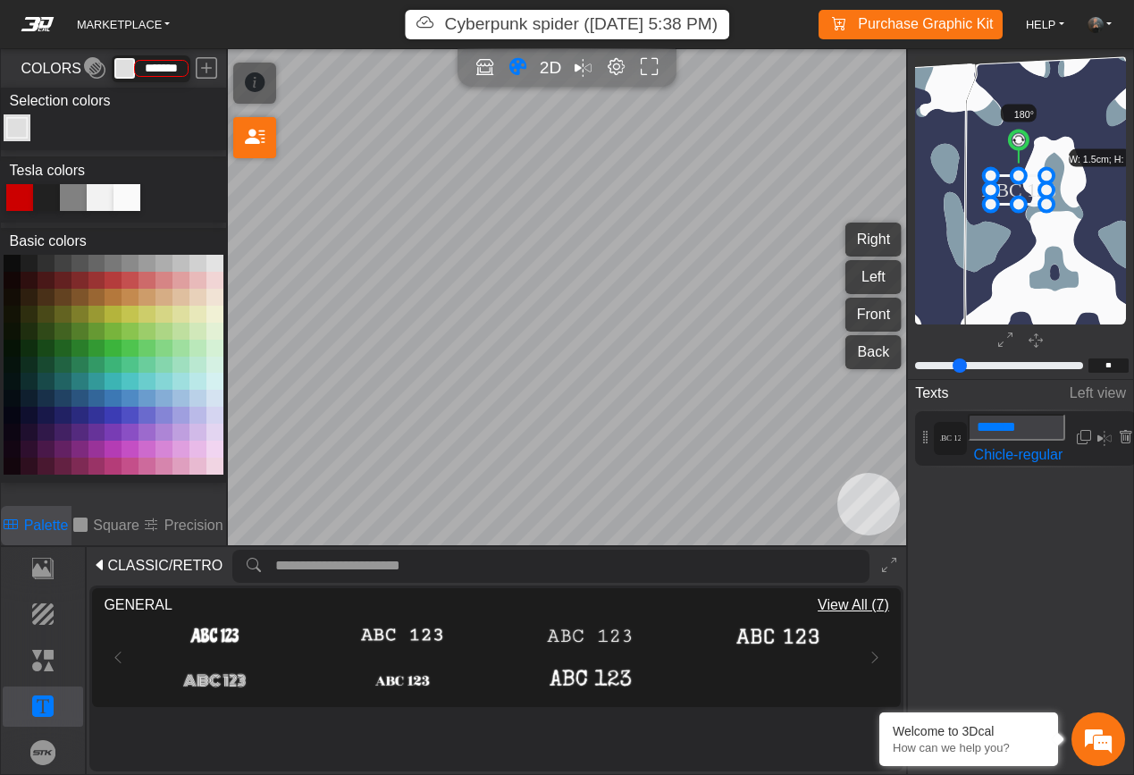
click at [1016, 190] on icon at bounding box center [1018, 189] width 55 height 29
click at [1026, 190] on icon at bounding box center [1018, 189] width 55 height 29
type input "******"
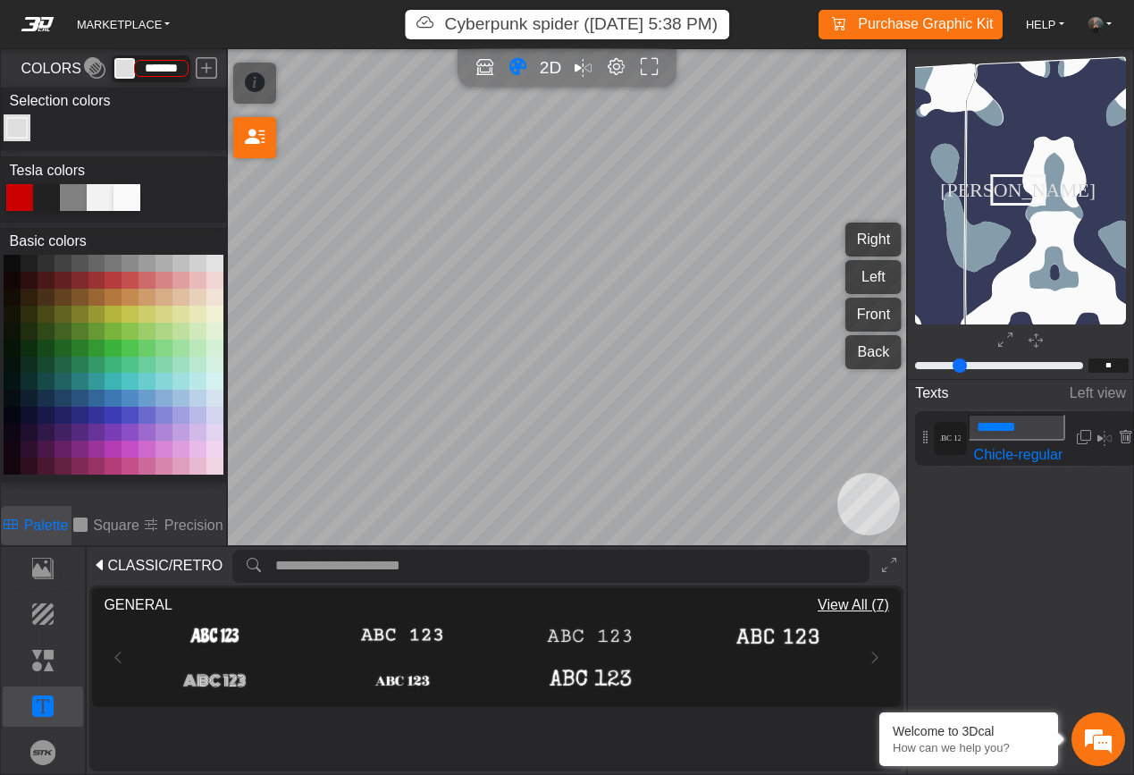
type input "******"
click at [15, 262] on button at bounding box center [12, 263] width 17 height 17
type input "*********"
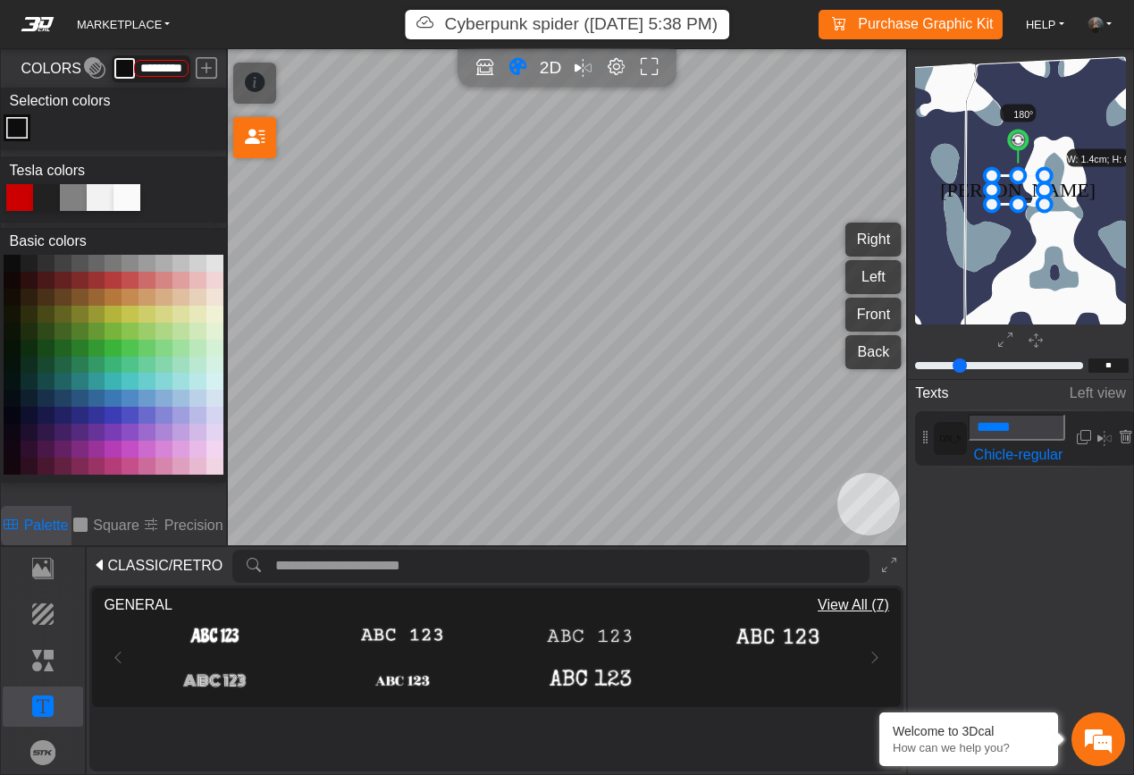
drag, startPoint x: 1045, startPoint y: 173, endPoint x: 1121, endPoint y: 138, distance: 83.5
click at [1122, 137] on div "background_wire_template_bg" at bounding box center [1020, 190] width 211 height 268
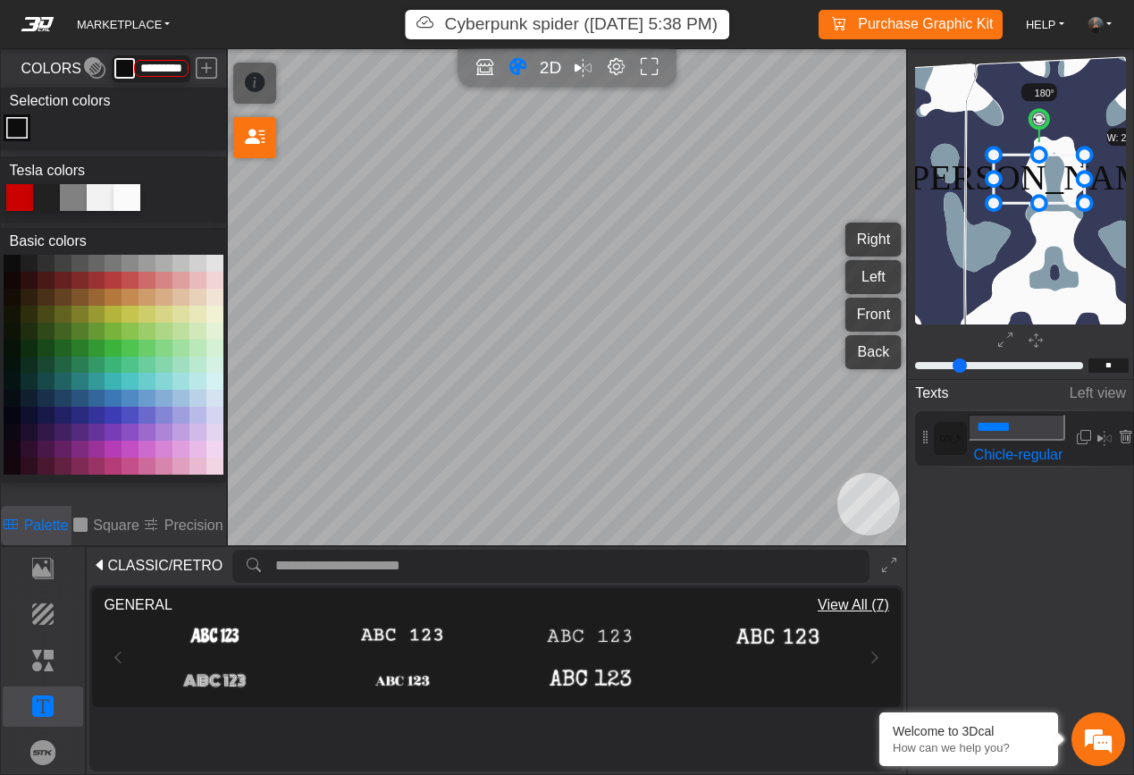
drag, startPoint x: 1051, startPoint y: 173, endPoint x: 1138, endPoint y: 111, distance: 106.9
click at [1133, 0] on html "MARKETPLACE Cyberpunk spider (3/29/25, 5:38 PM) Purchase Graphic Kit Purchase! …" at bounding box center [567, 0] width 1134 height 0
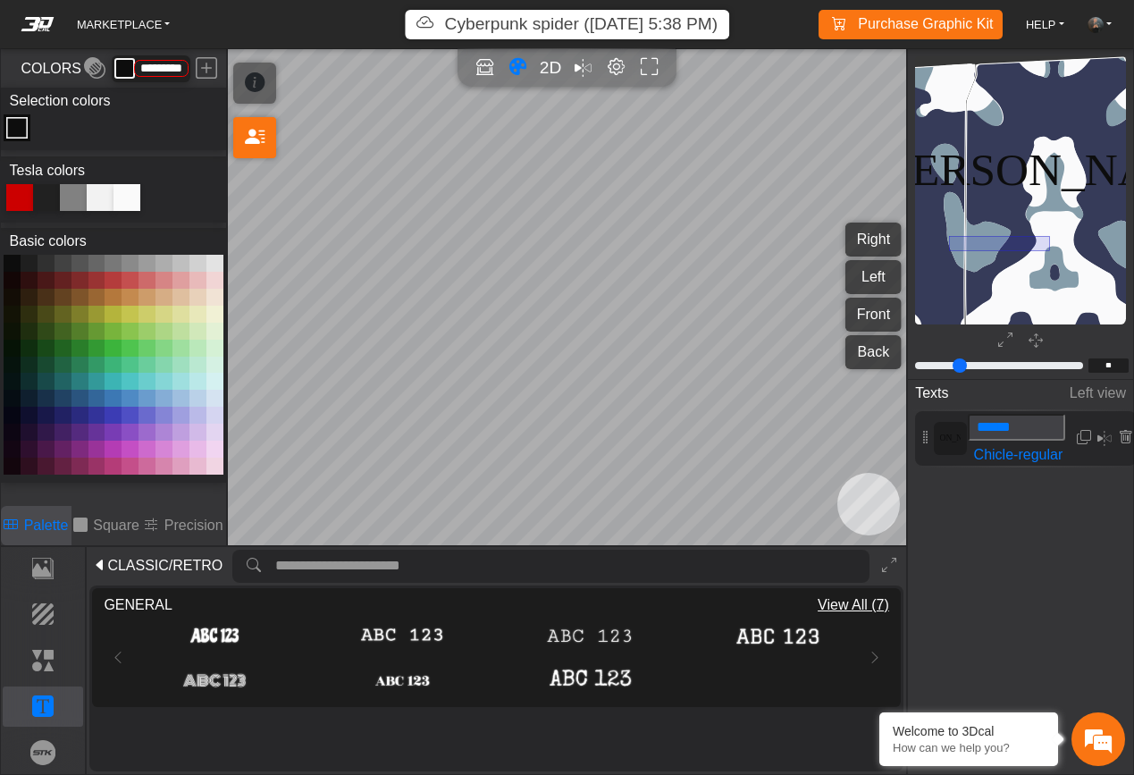
drag, startPoint x: 1050, startPoint y: 250, endPoint x: 950, endPoint y: 236, distance: 101.1
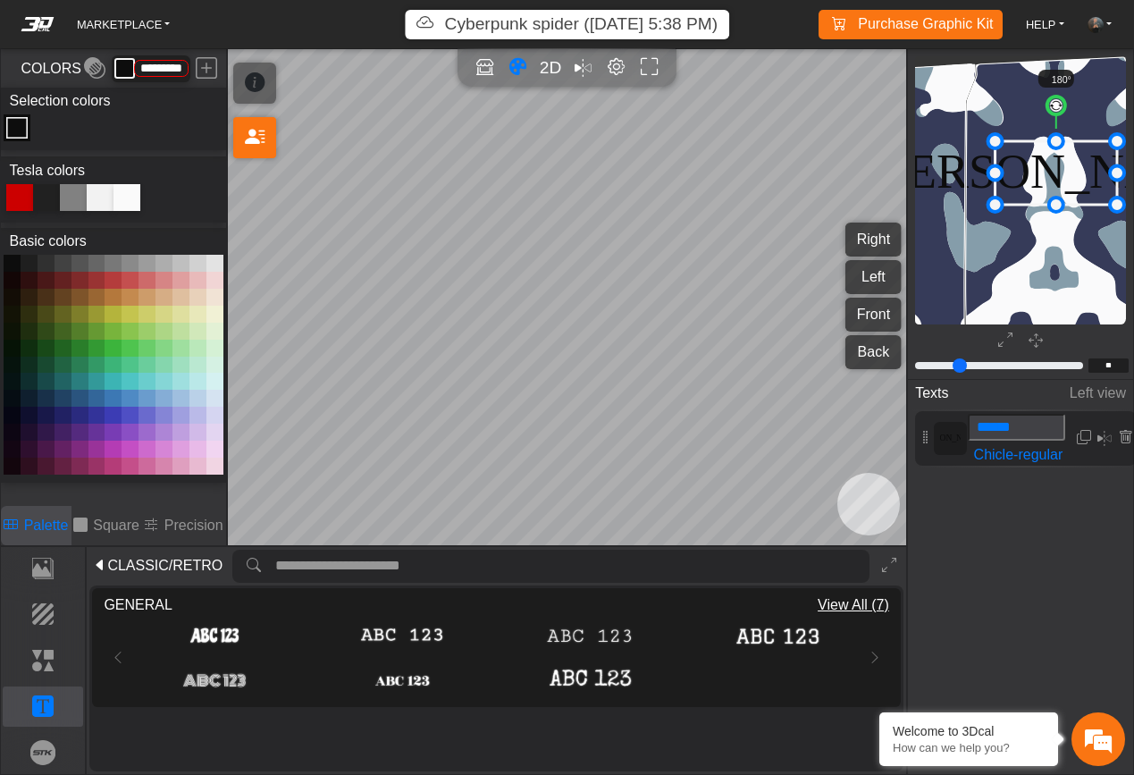
drag, startPoint x: 1113, startPoint y: 205, endPoint x: 1140, endPoint y: 264, distance: 64.8
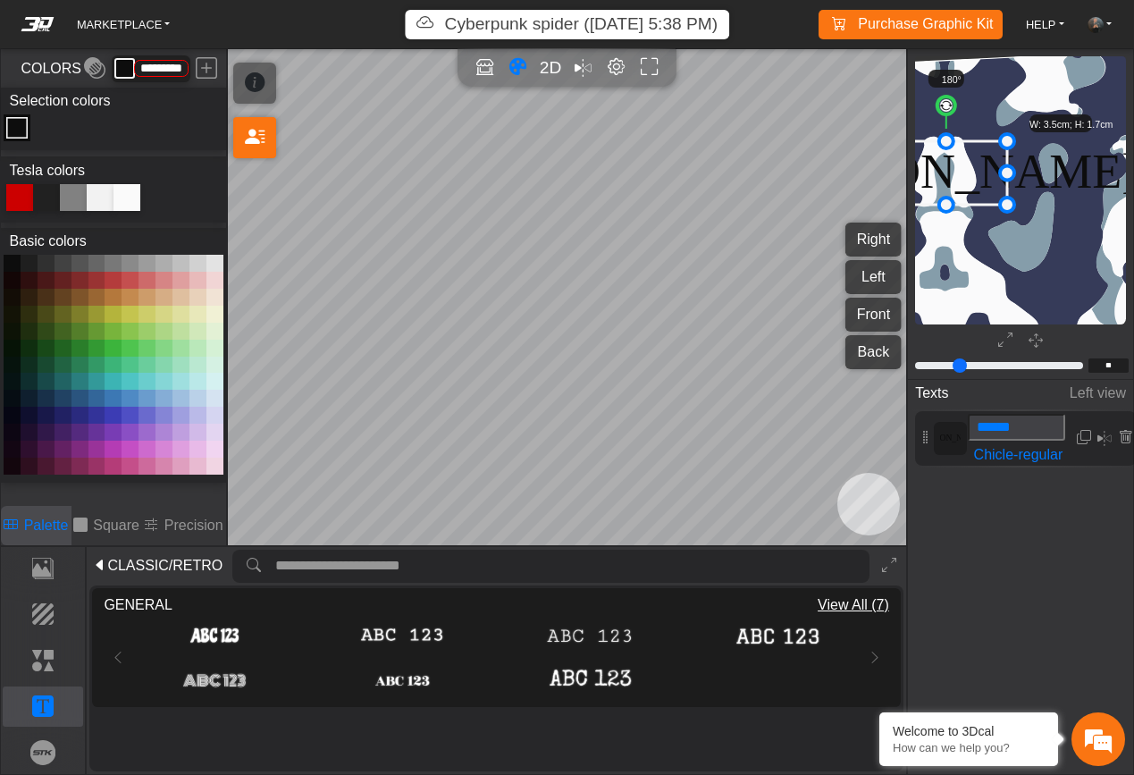
scroll to position [2780, 2372]
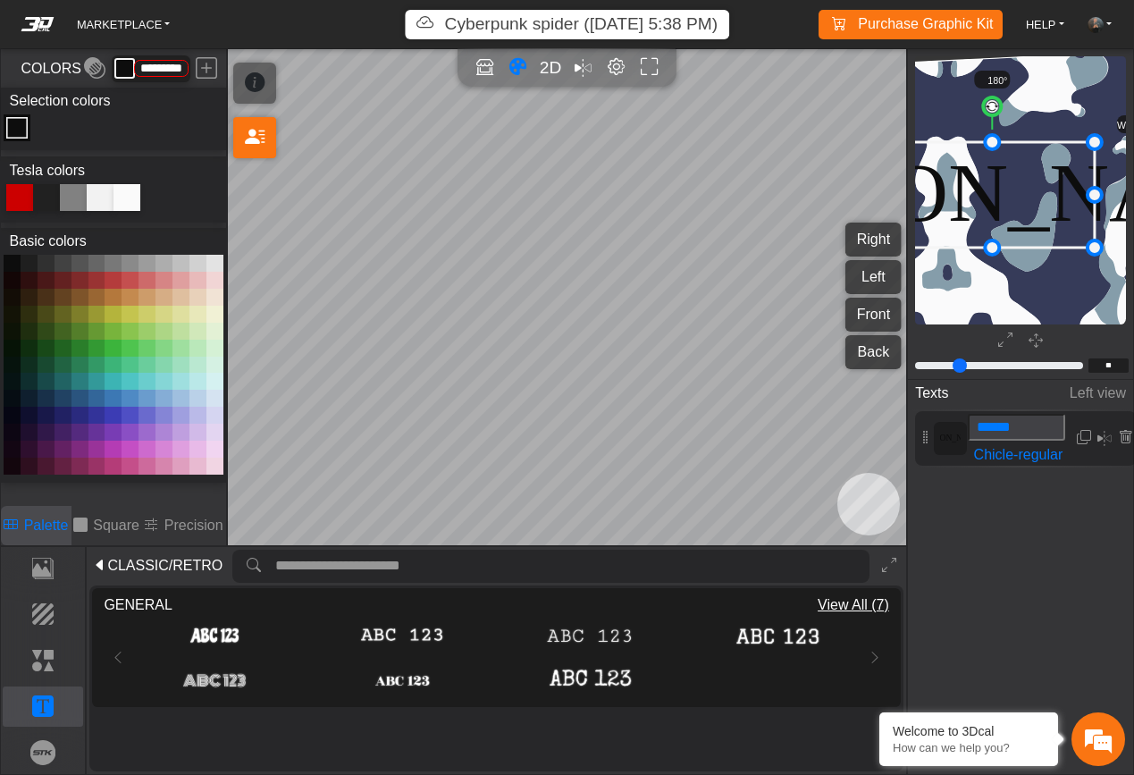
drag, startPoint x: 1013, startPoint y: 205, endPoint x: 1108, endPoint y: 272, distance: 116.0
click at [1026, 532] on div "Texts Left view STEVEN ****** Chicle-regular" at bounding box center [1020, 536] width 225 height 318
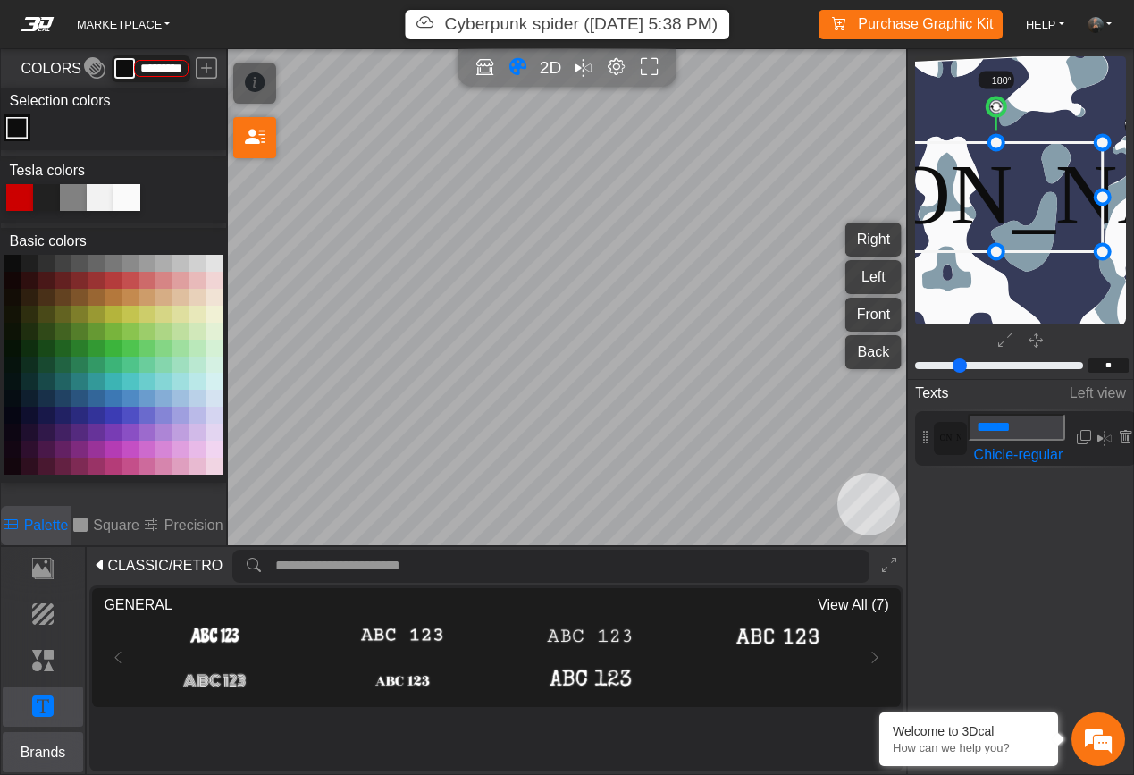
click at [38, 748] on p "Brands" at bounding box center [44, 751] width 80 height 21
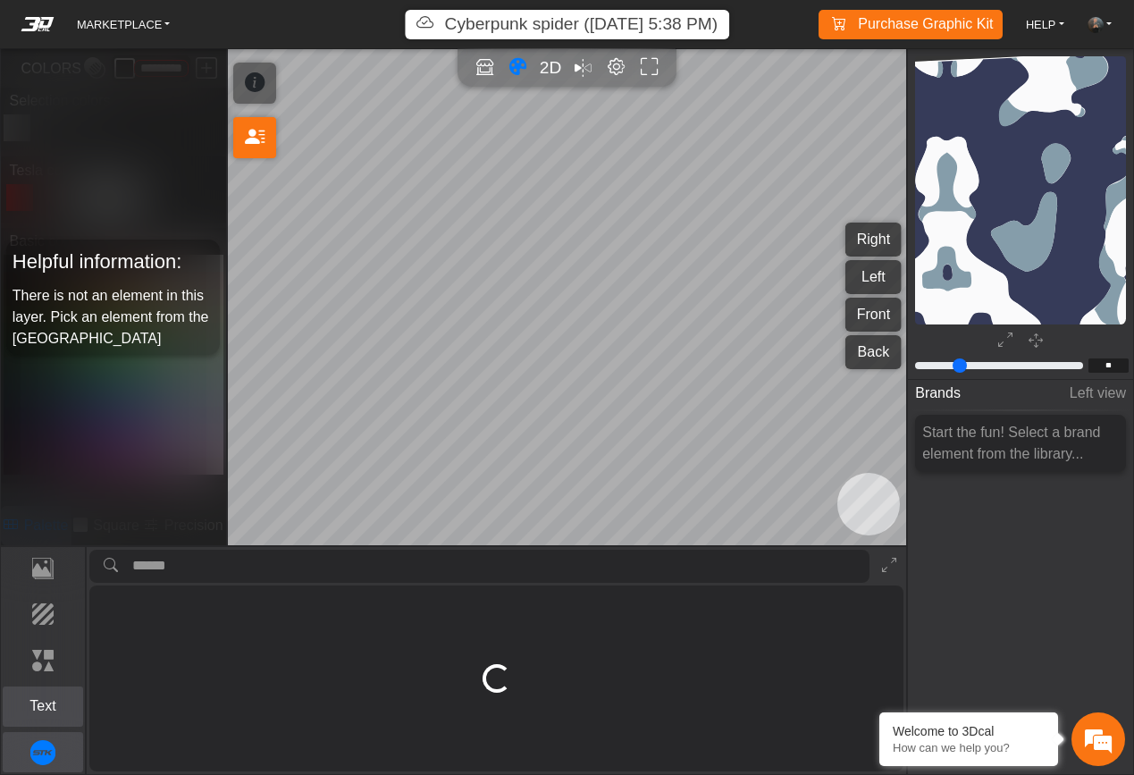
click at [47, 699] on p "Text" at bounding box center [44, 705] width 80 height 21
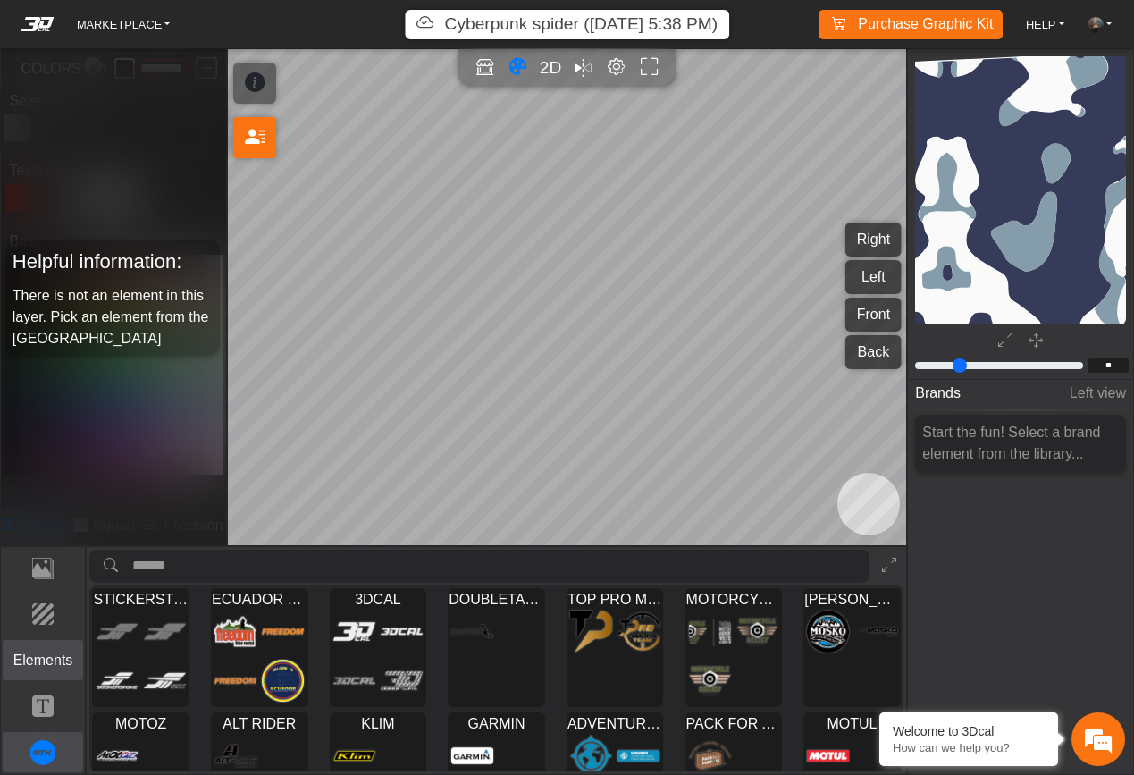
click at [39, 667] on p "Elements" at bounding box center [44, 659] width 80 height 21
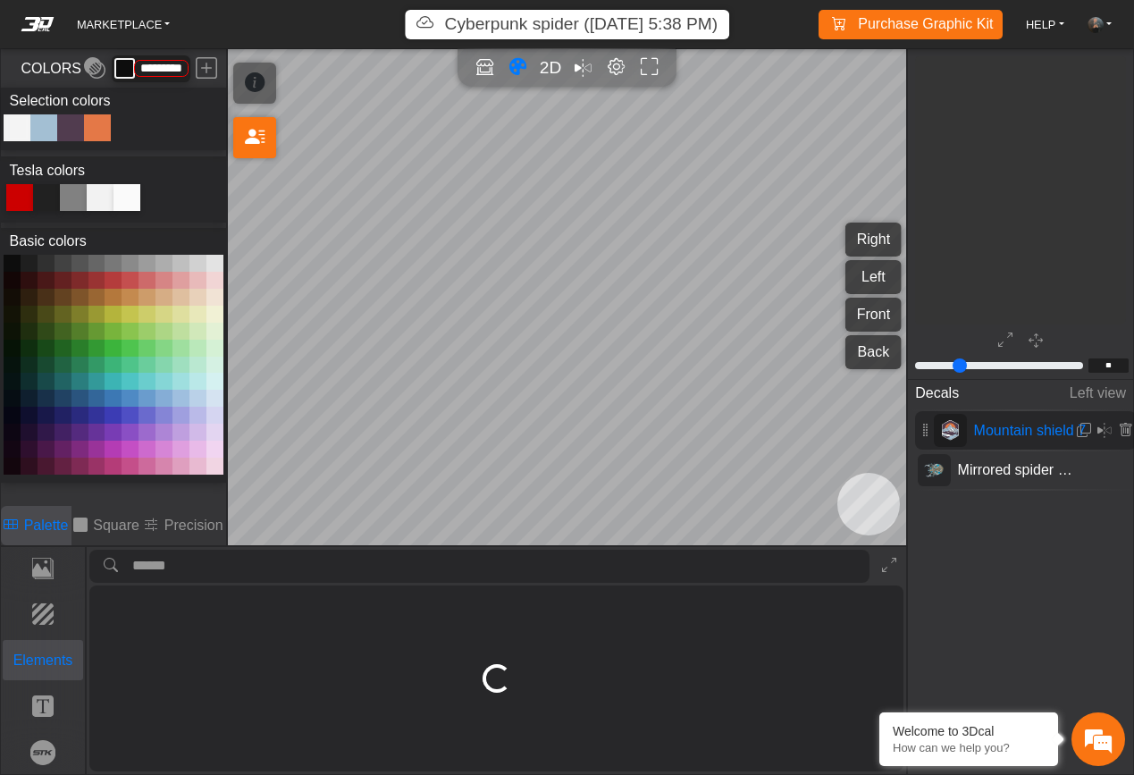
type input "*"
type input "*********"
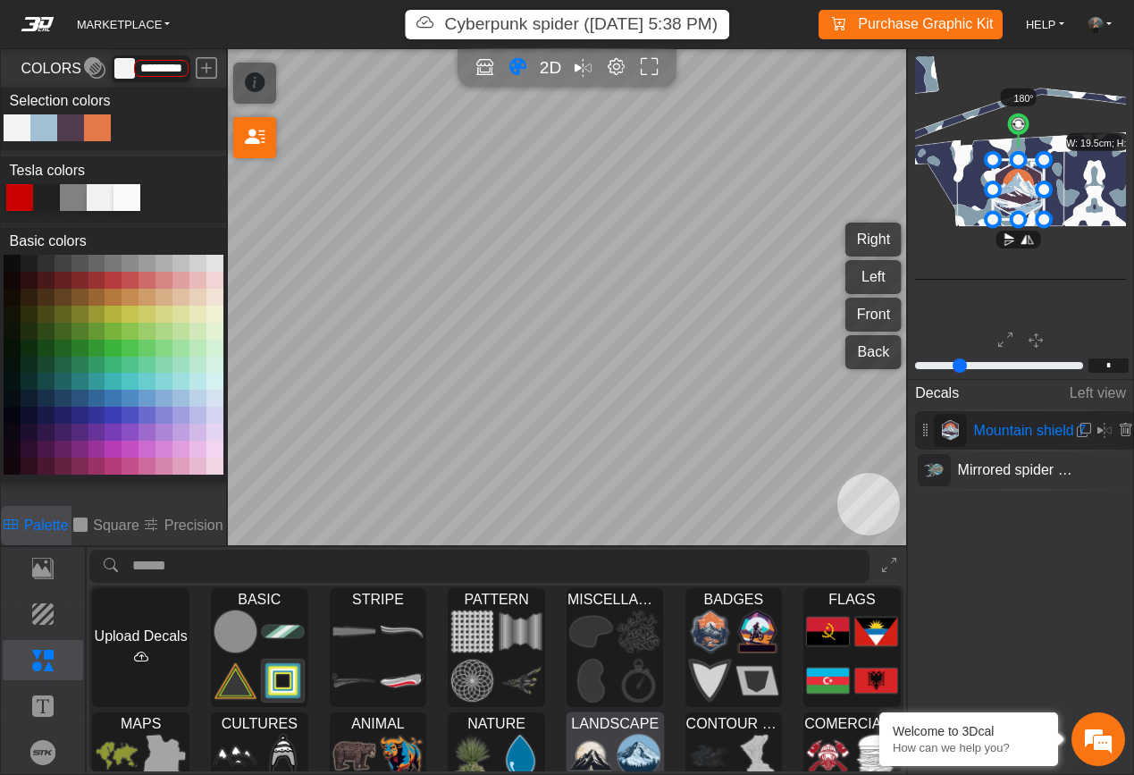
click at [607, 744] on img at bounding box center [591, 755] width 42 height 44
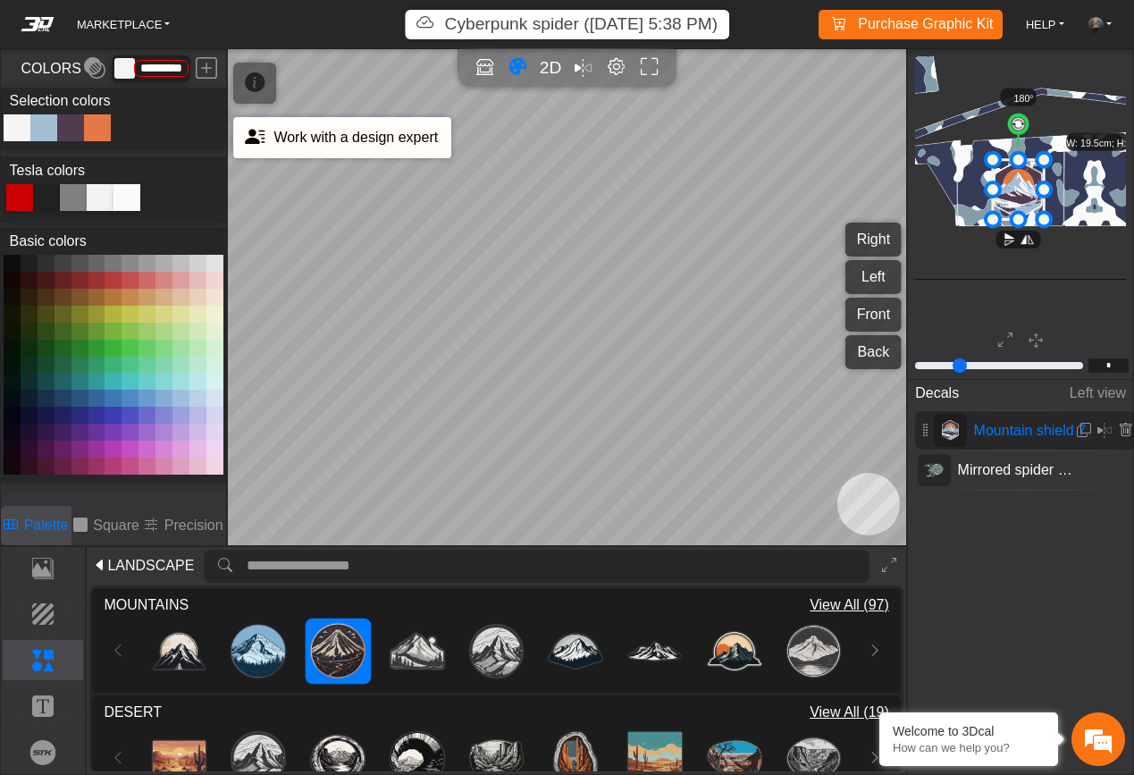
click at [300, 141] on span "Work with a design expert" at bounding box center [355, 137] width 164 height 15
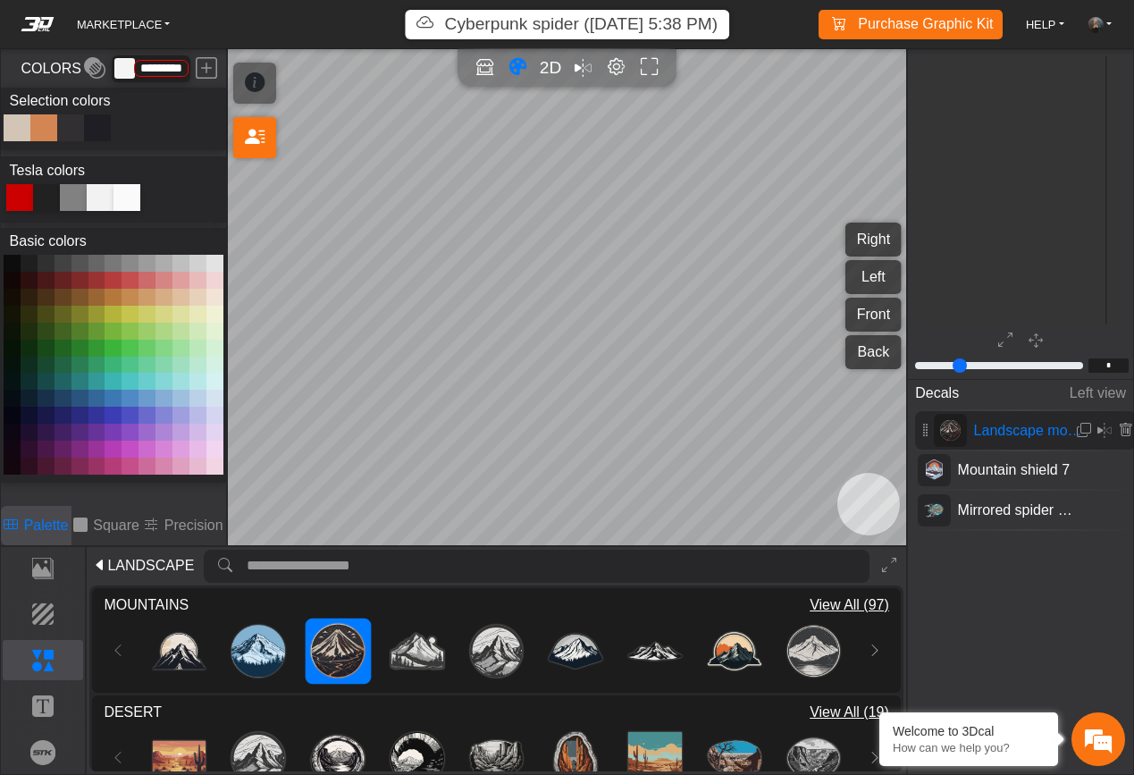
type input "**"
type input "*********"
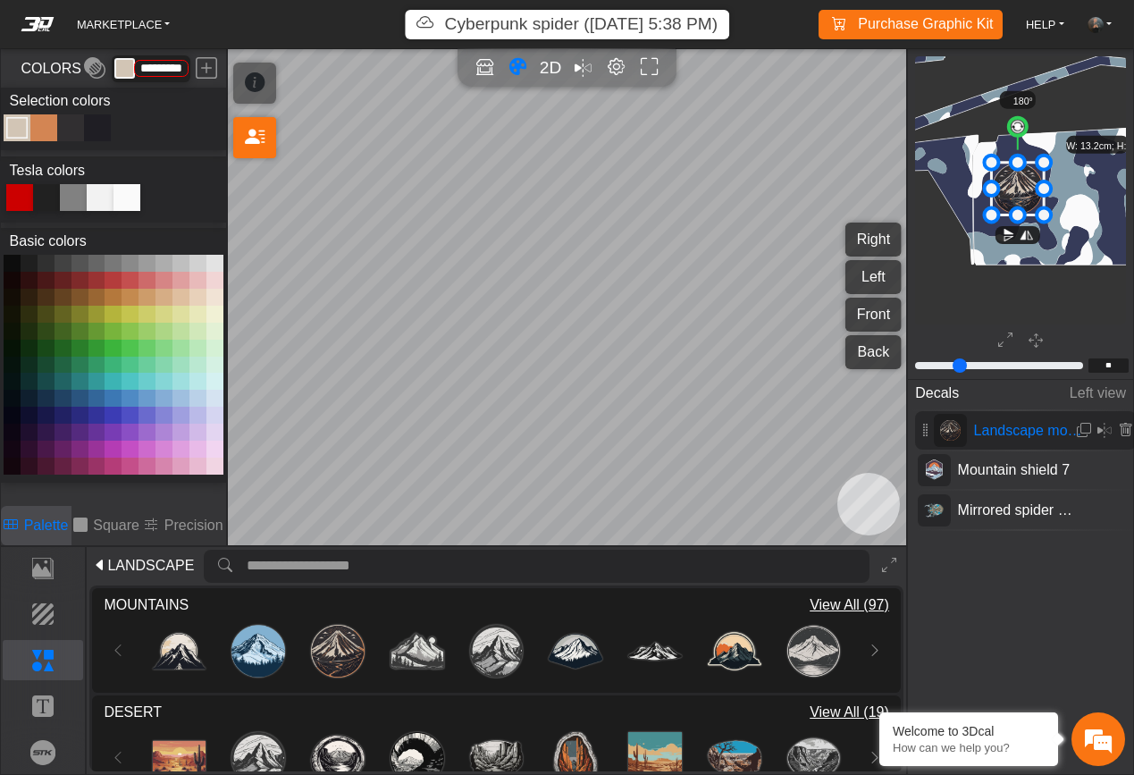
scroll to position [1381, 985]
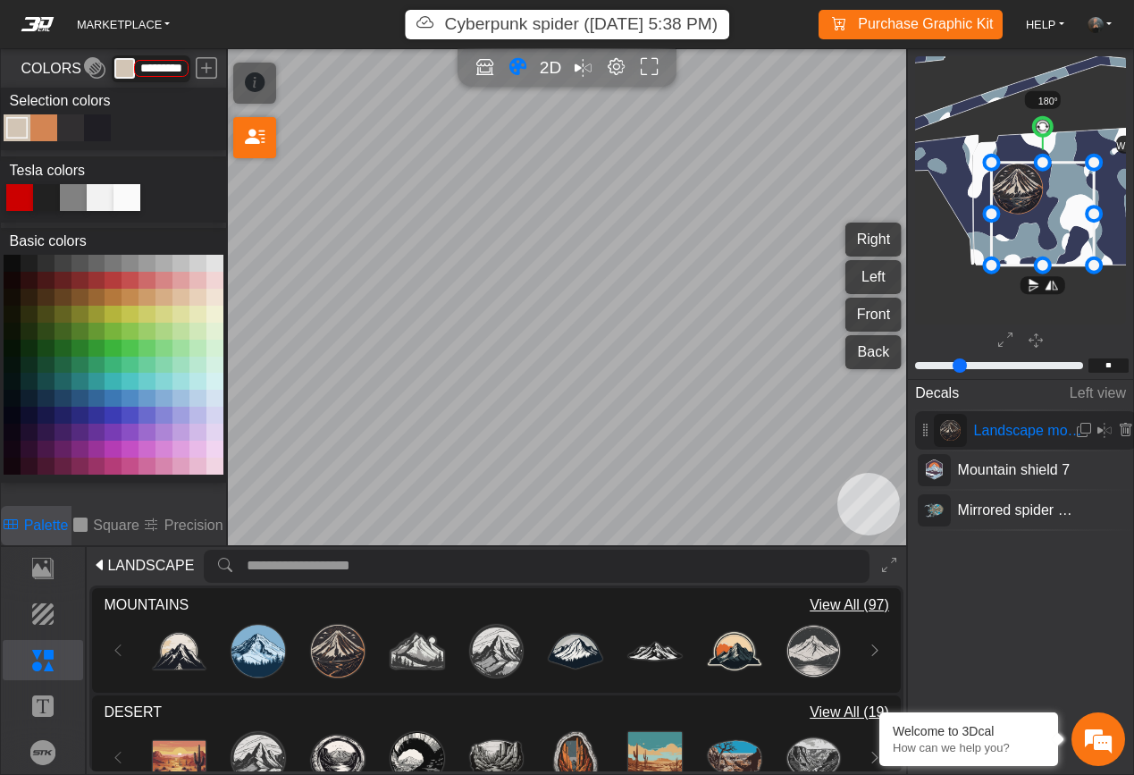
drag, startPoint x: 1042, startPoint y: 219, endPoint x: 1089, endPoint y: 253, distance: 58.3
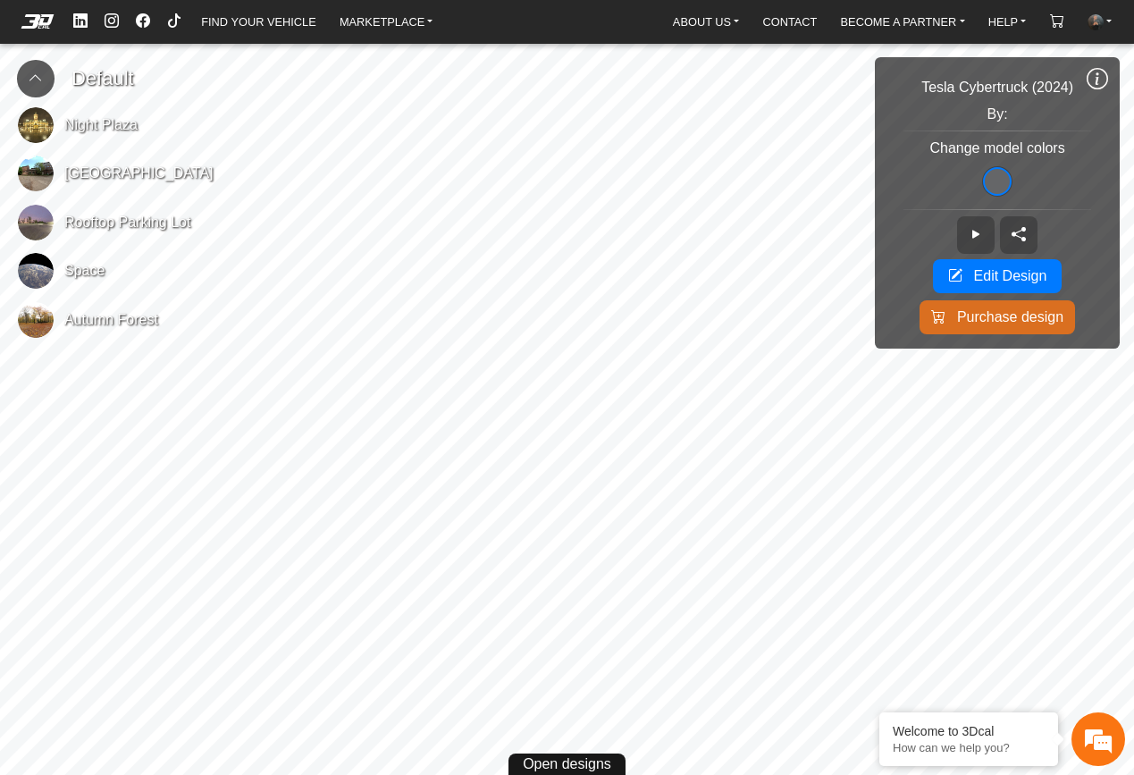
click at [37, 167] on img at bounding box center [36, 173] width 36 height 36
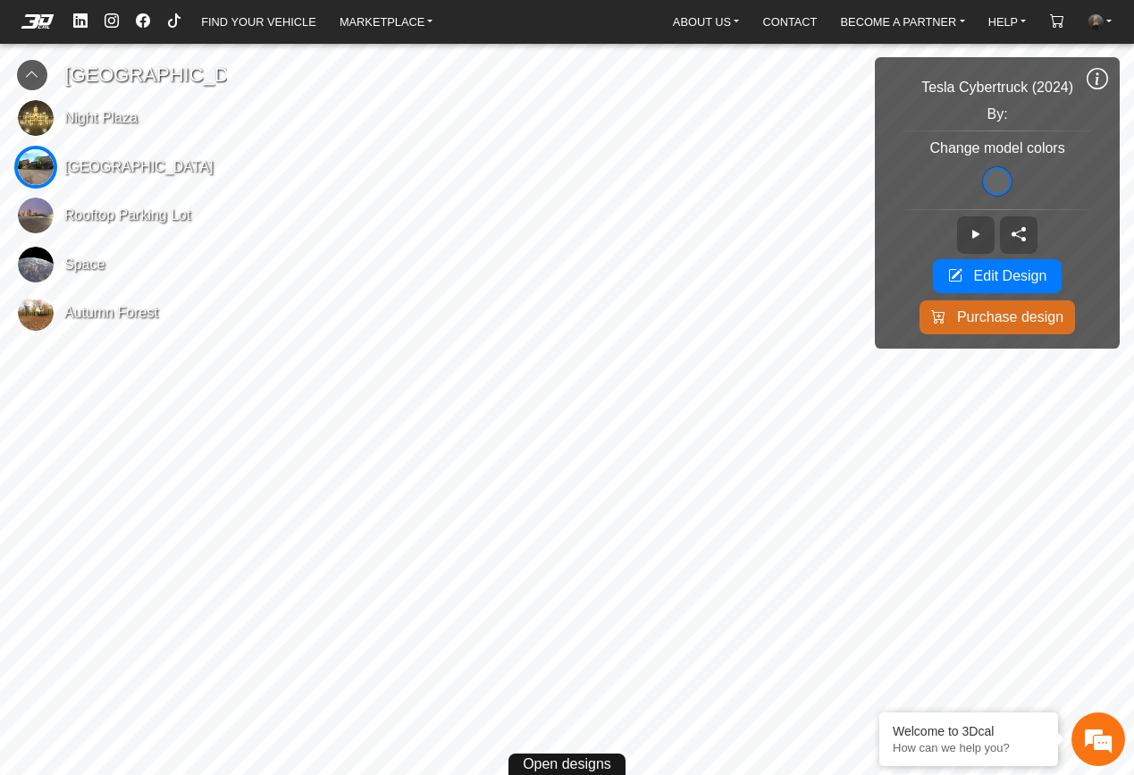
click at [33, 136] on img at bounding box center [36, 118] width 36 height 36
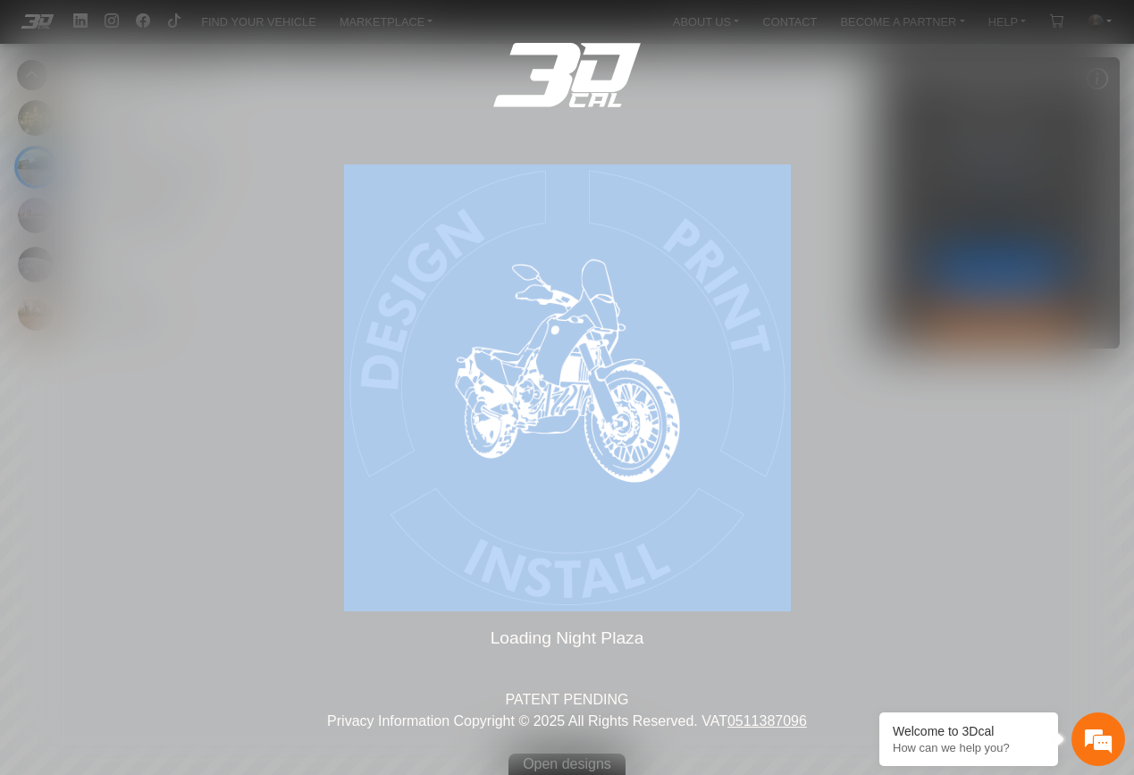
click at [33, 143] on div "Loading... Loading Night Plaza PATENT PENDING Privacy Information Copyright © 2…" at bounding box center [567, 387] width 1134 height 775
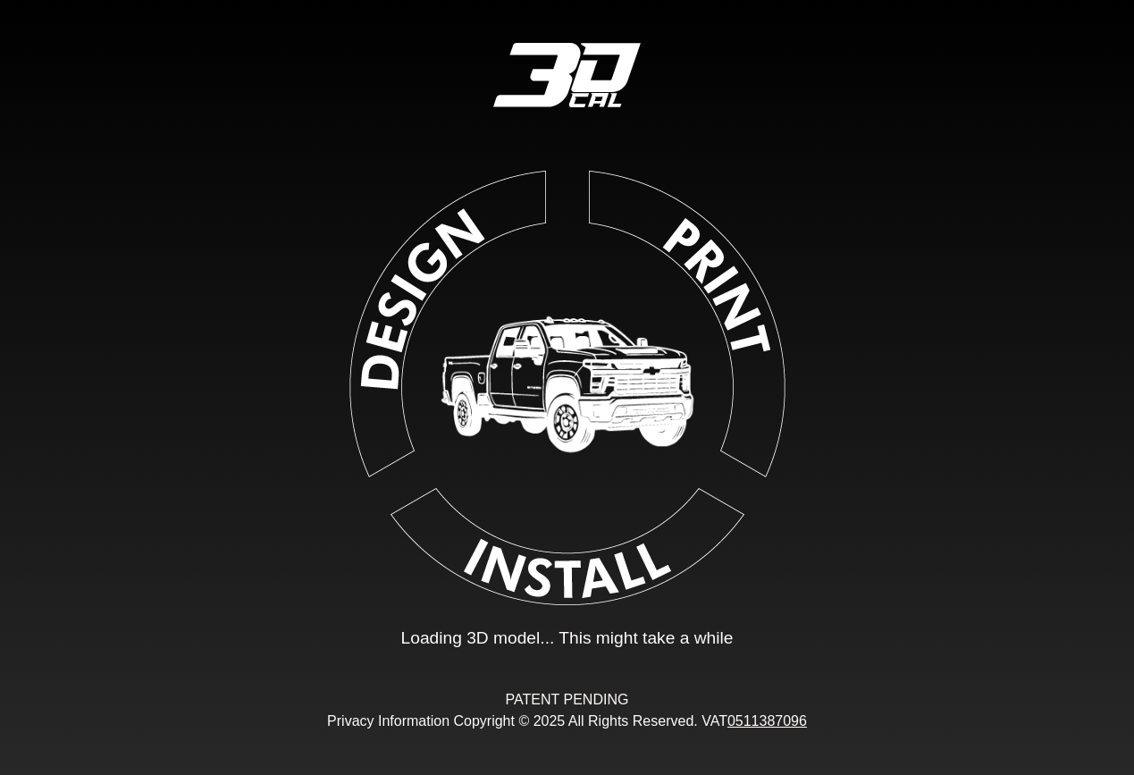
type input "*"
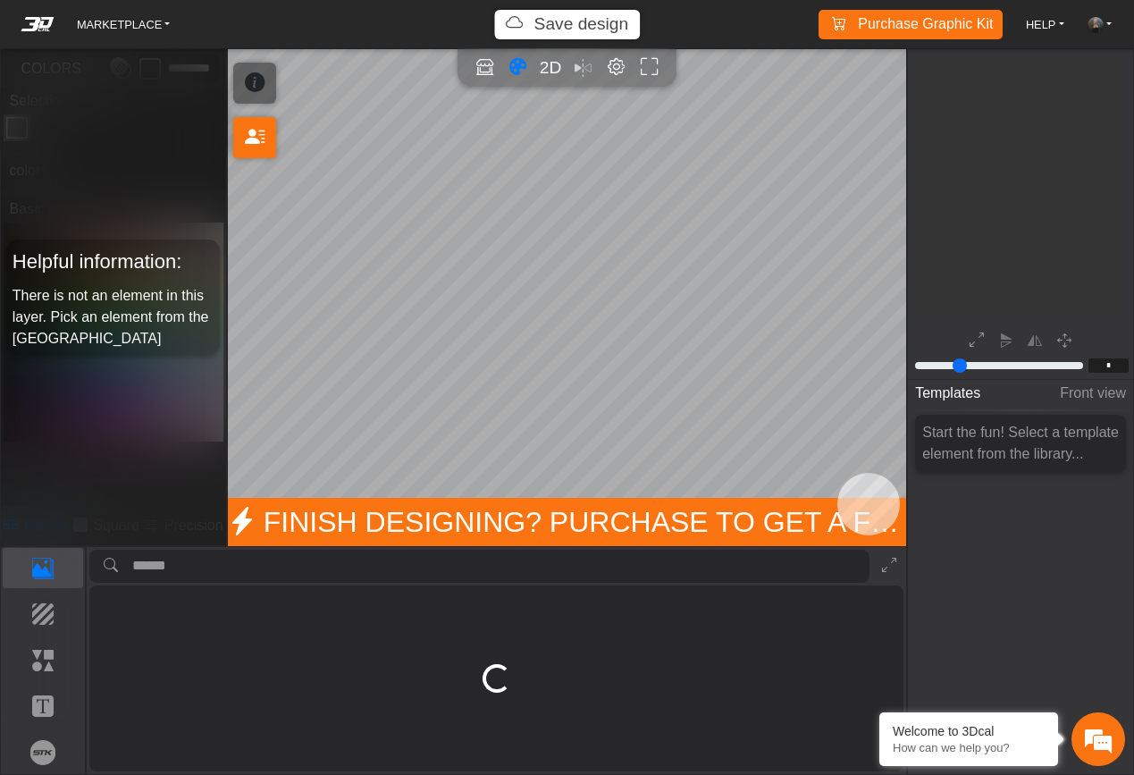
scroll to position [196, 224]
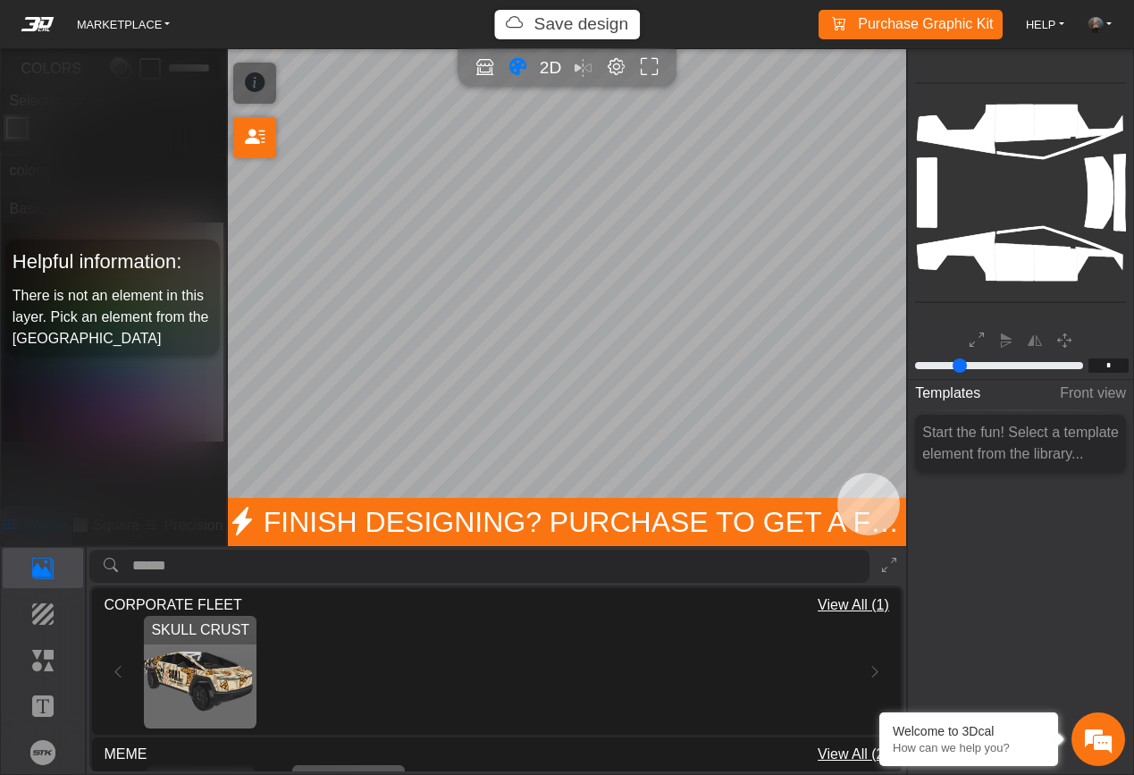
drag, startPoint x: 190, startPoint y: 675, endPoint x: 940, endPoint y: 1, distance: 1008.3
